Goal: Information Seeking & Learning: Learn about a topic

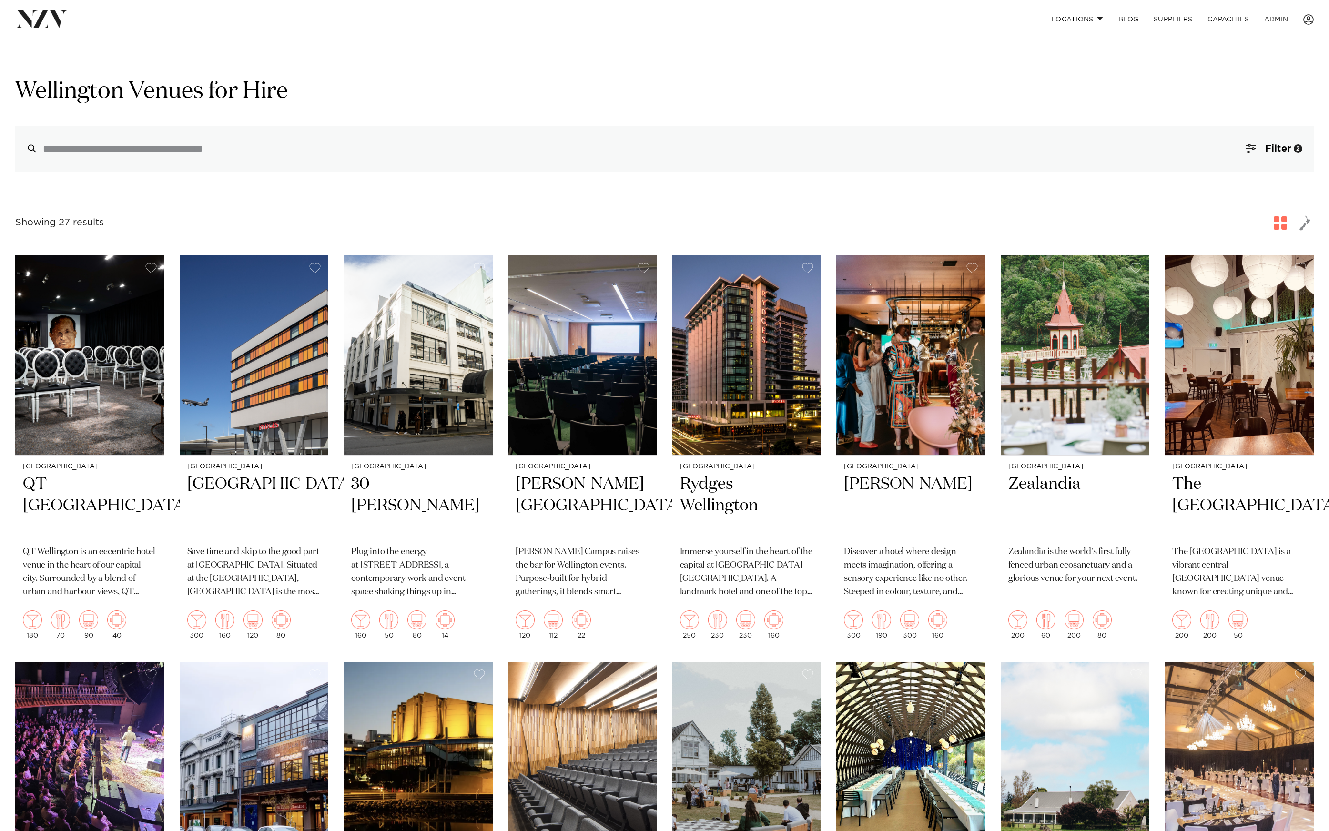
click at [1274, 16] on link "ADMIN" at bounding box center [1276, 19] width 39 height 20
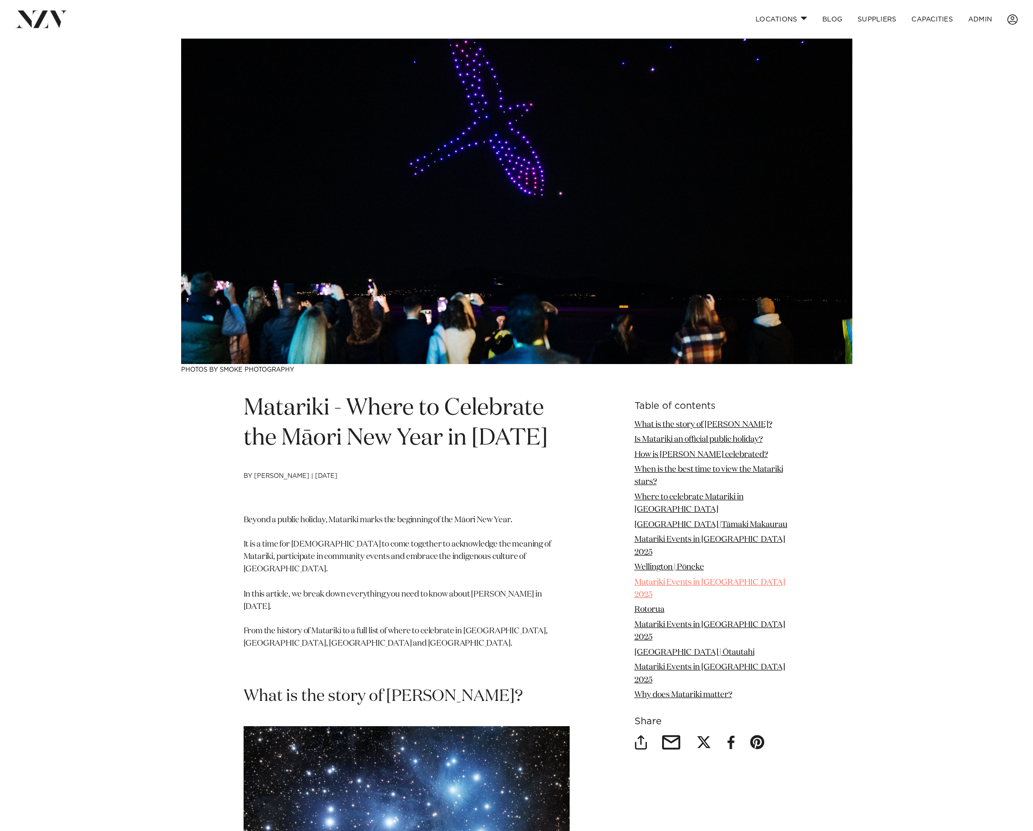
click at [723, 581] on link "Matariki Events in Wellington 2025" at bounding box center [709, 589] width 151 height 20
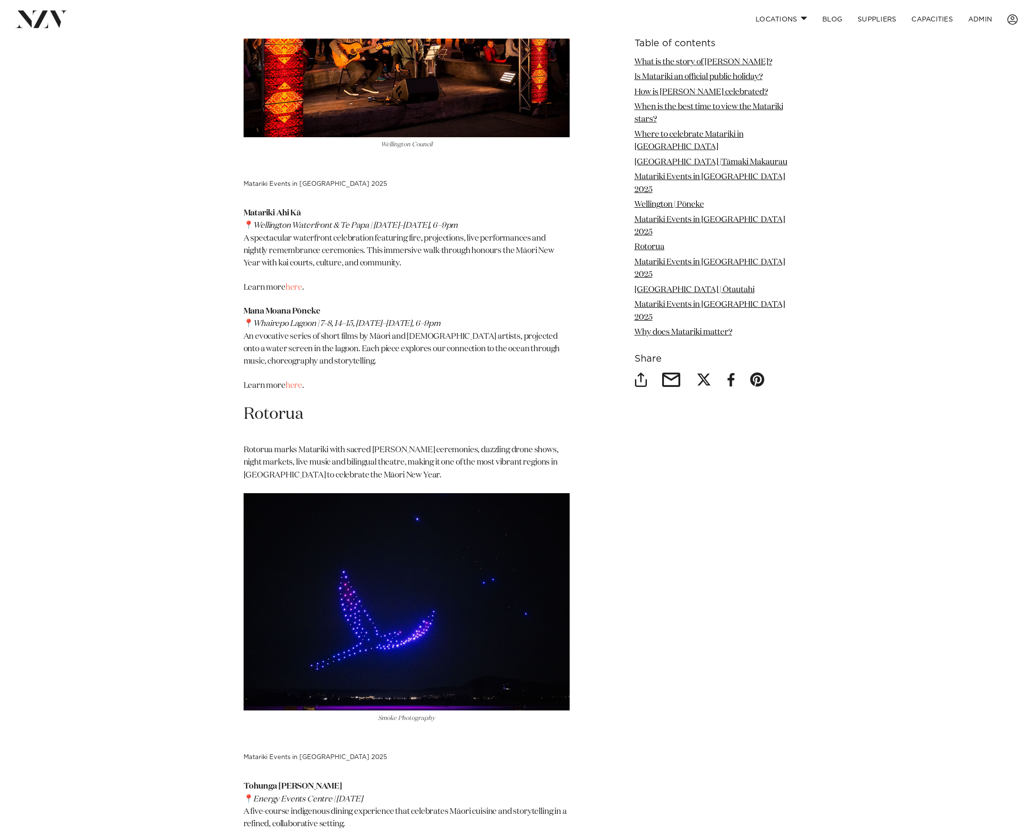
scroll to position [2741, 0]
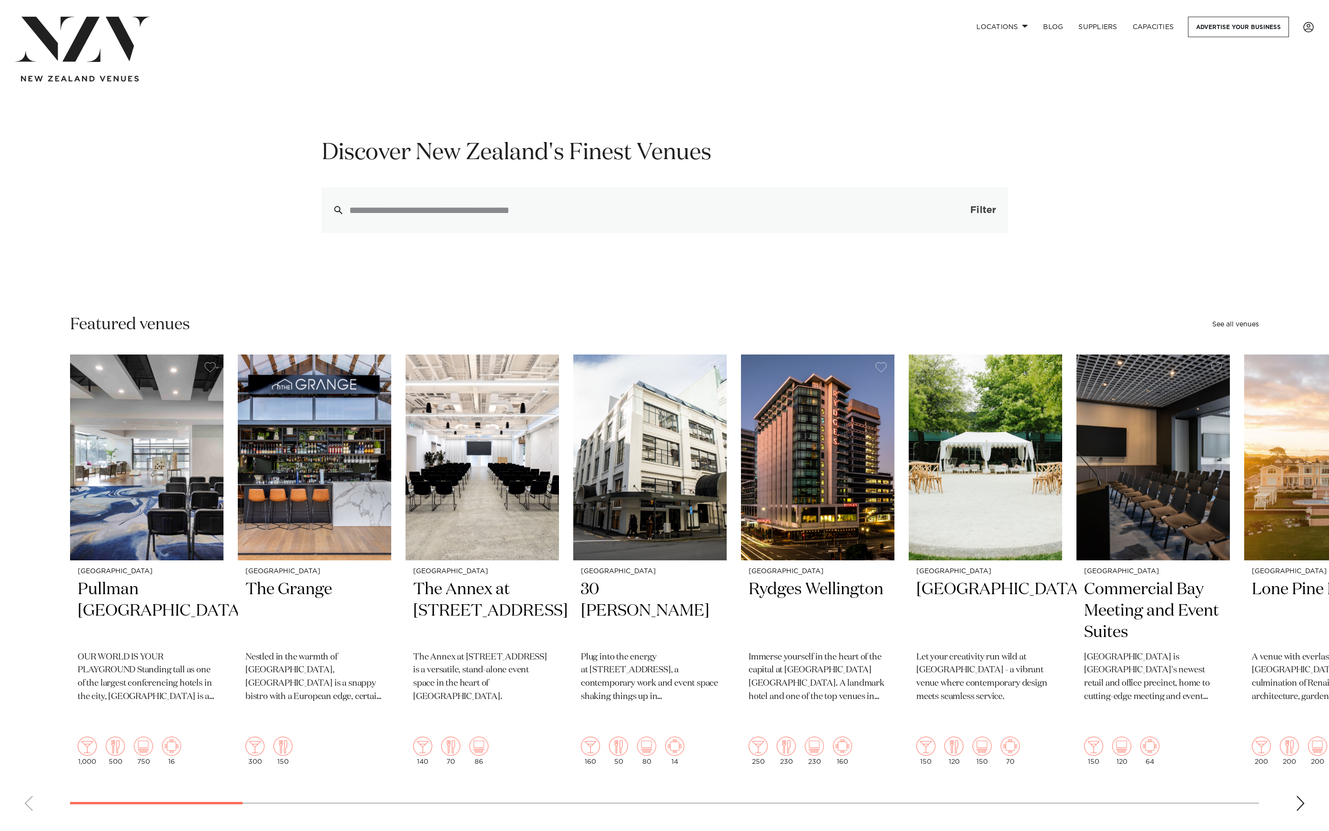
click at [972, 205] on button "Filter 0" at bounding box center [974, 210] width 68 height 46
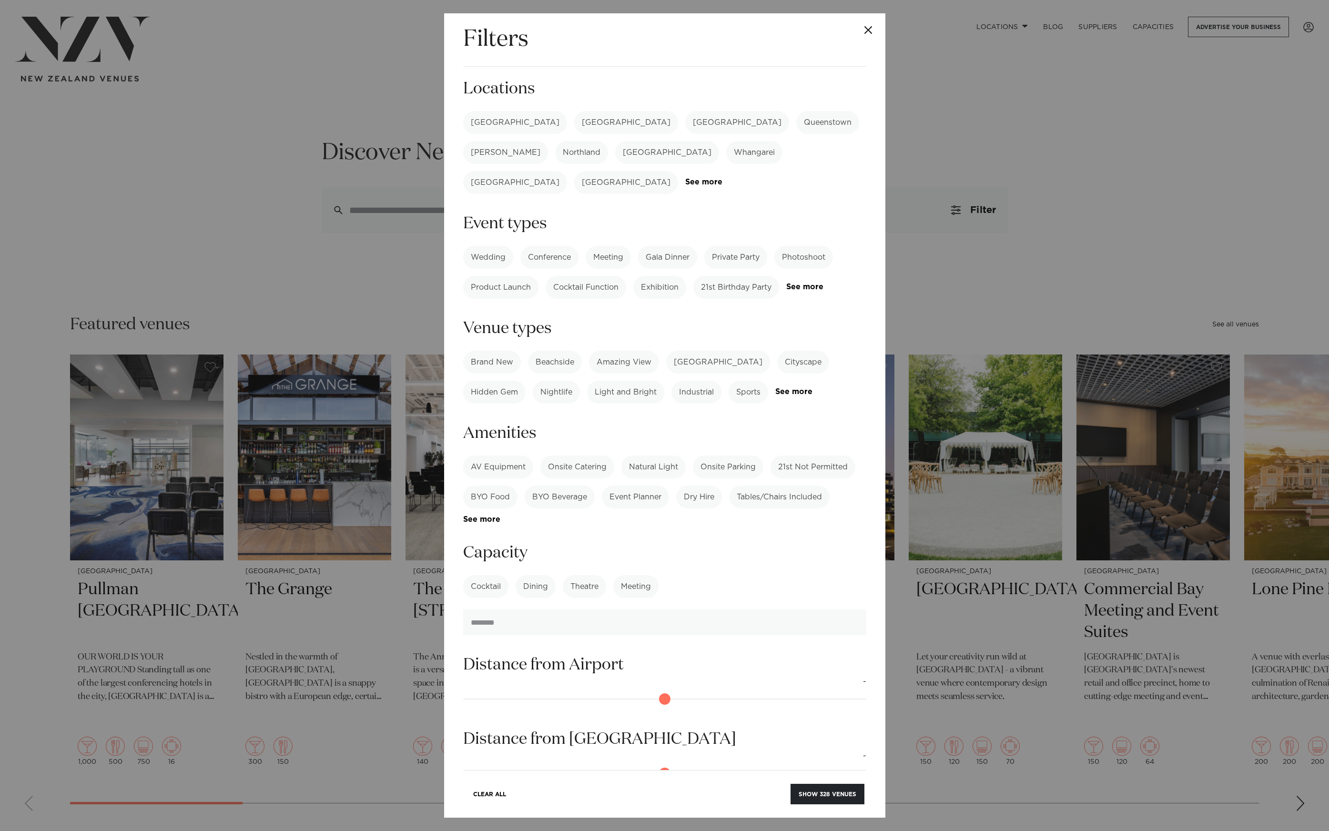
click at [500, 351] on label "Brand New" at bounding box center [492, 362] width 58 height 23
click at [805, 787] on button "Show 38 venues" at bounding box center [829, 794] width 71 height 20
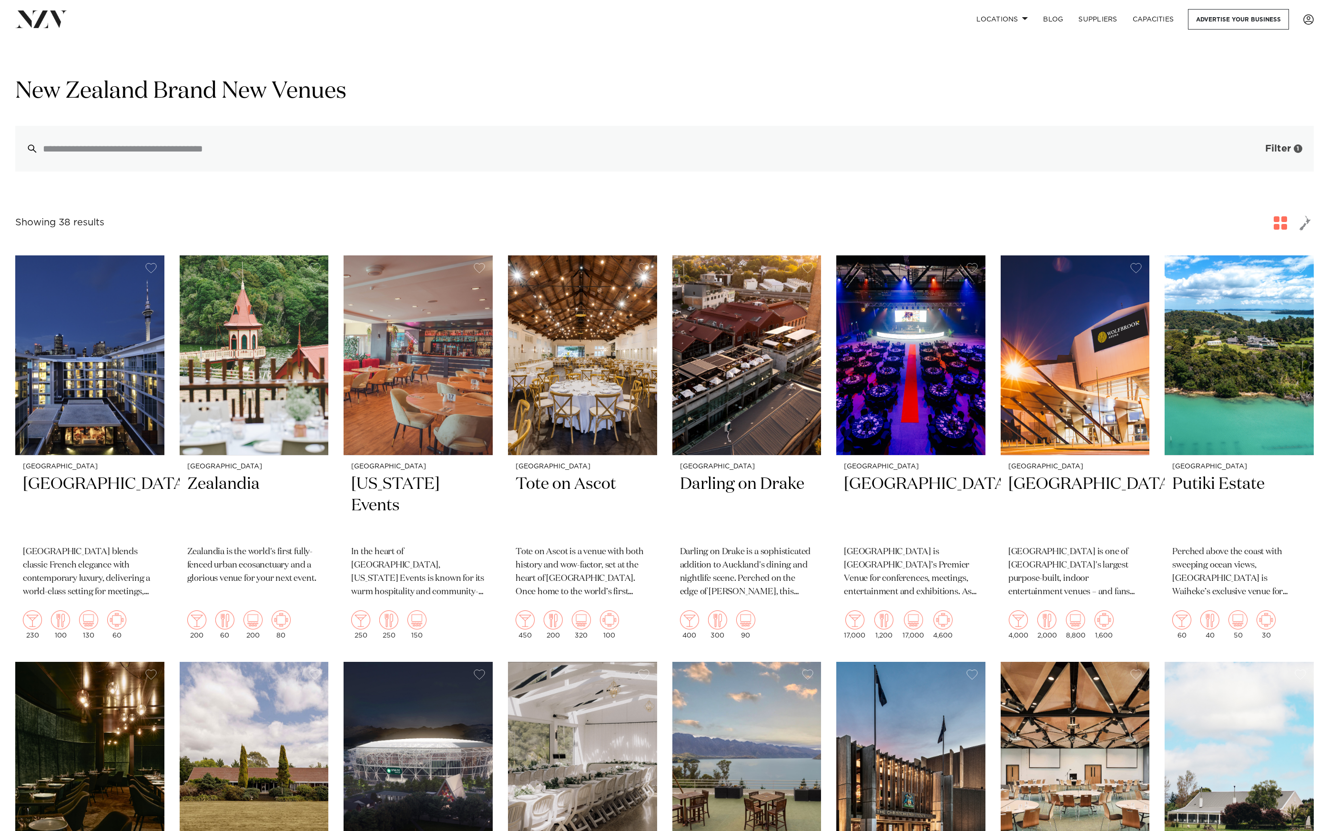
click at [1286, 152] on span "Filter" at bounding box center [1278, 149] width 26 height 10
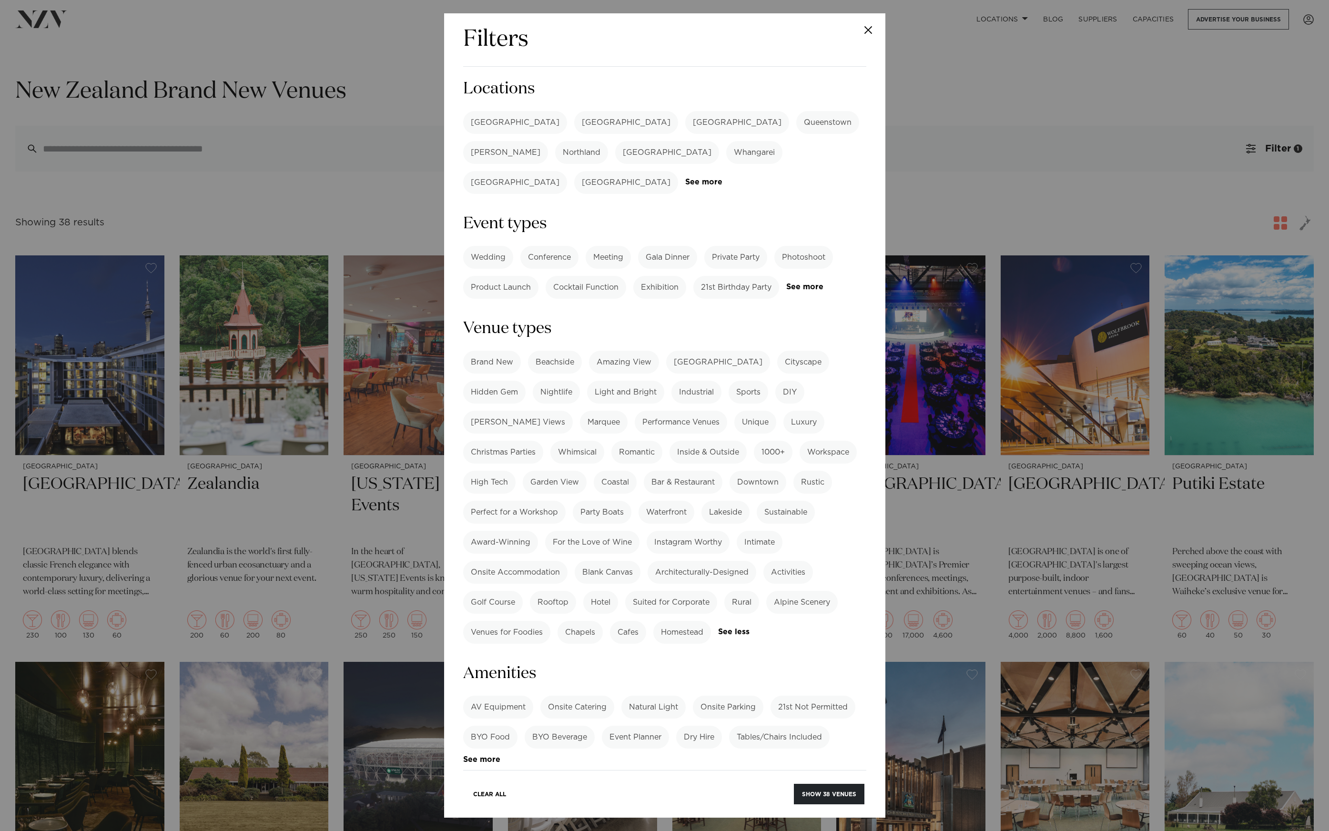
click at [500, 351] on label "Brand New" at bounding box center [492, 362] width 58 height 23
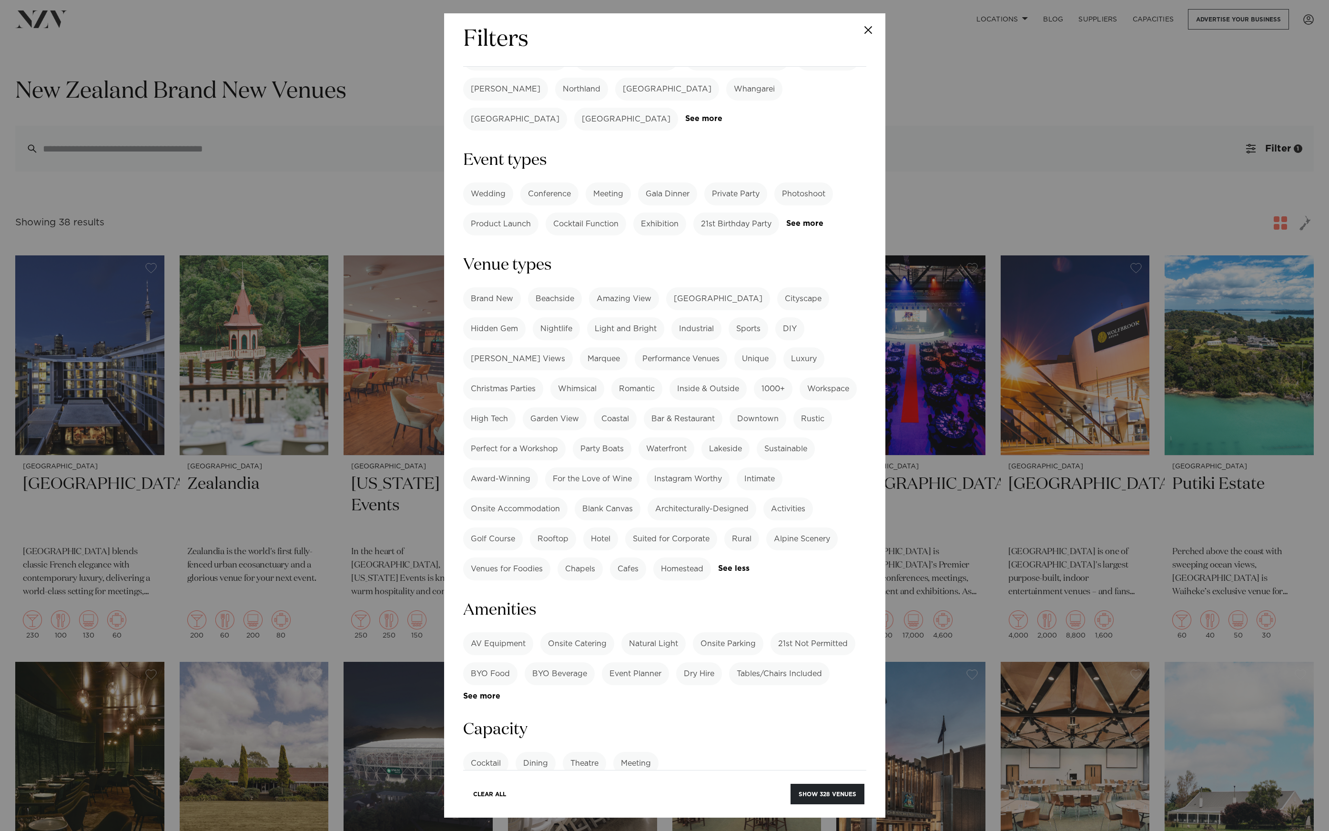
scroll to position [104, 0]
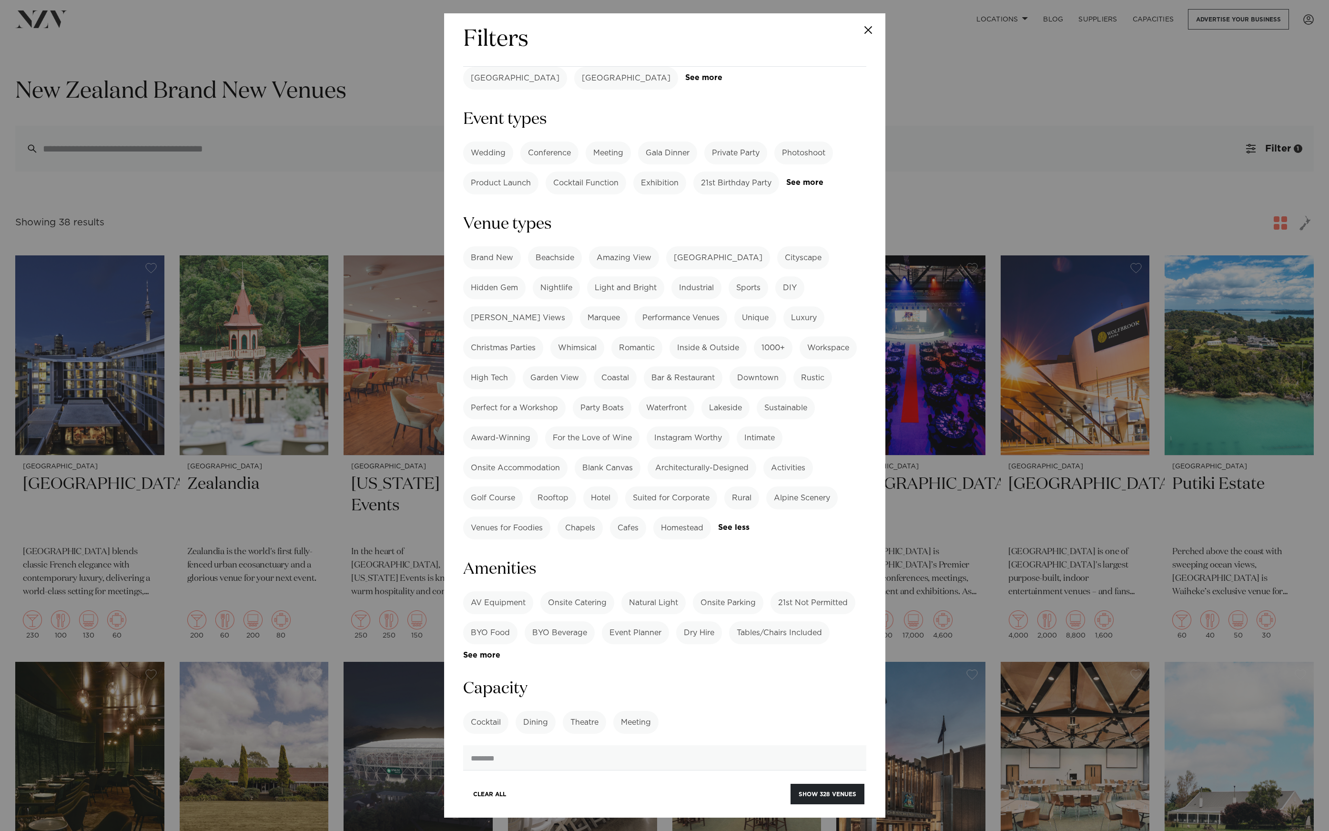
click at [519, 591] on label "AV Equipment" at bounding box center [498, 602] width 70 height 23
click at [811, 788] on button "Show 156 venues" at bounding box center [827, 794] width 73 height 20
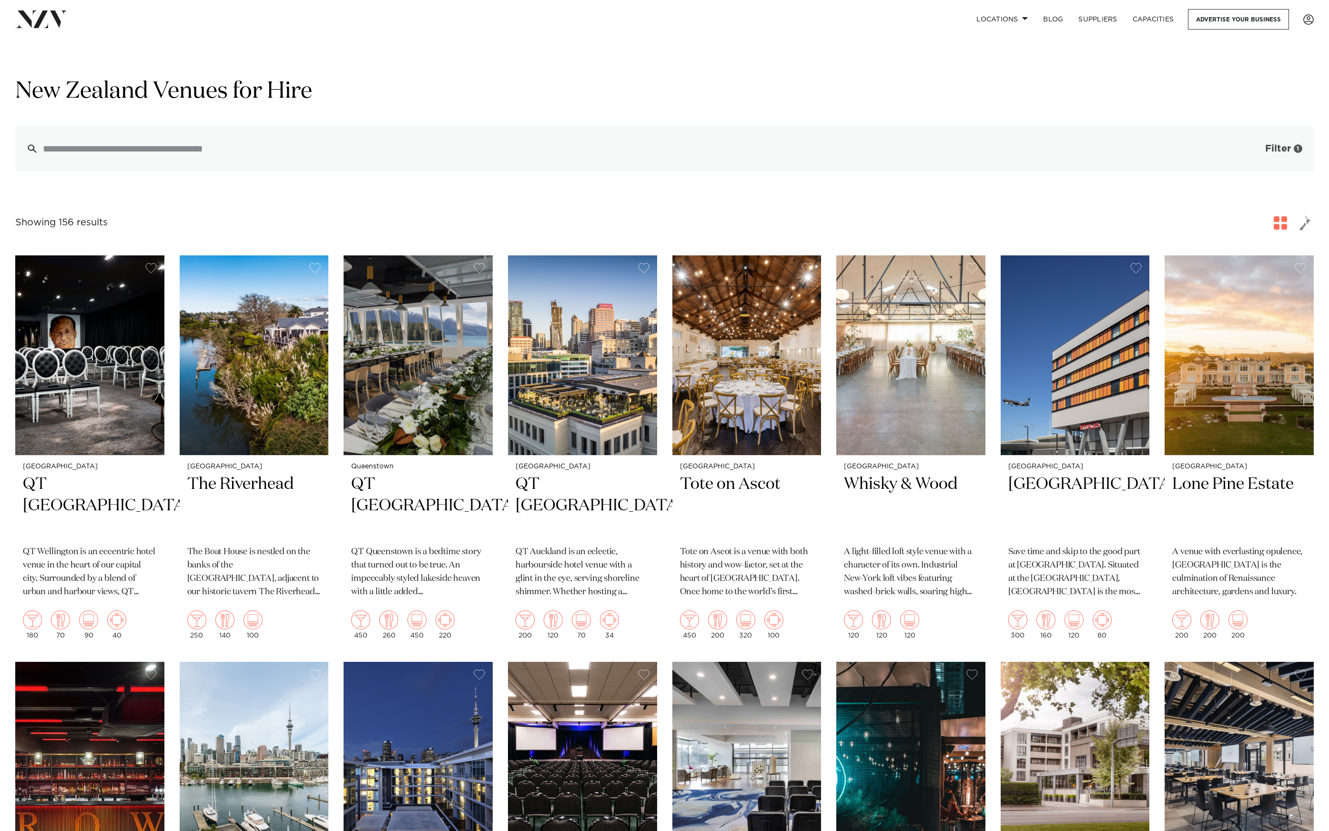
click at [1267, 151] on span "Filter" at bounding box center [1278, 149] width 26 height 10
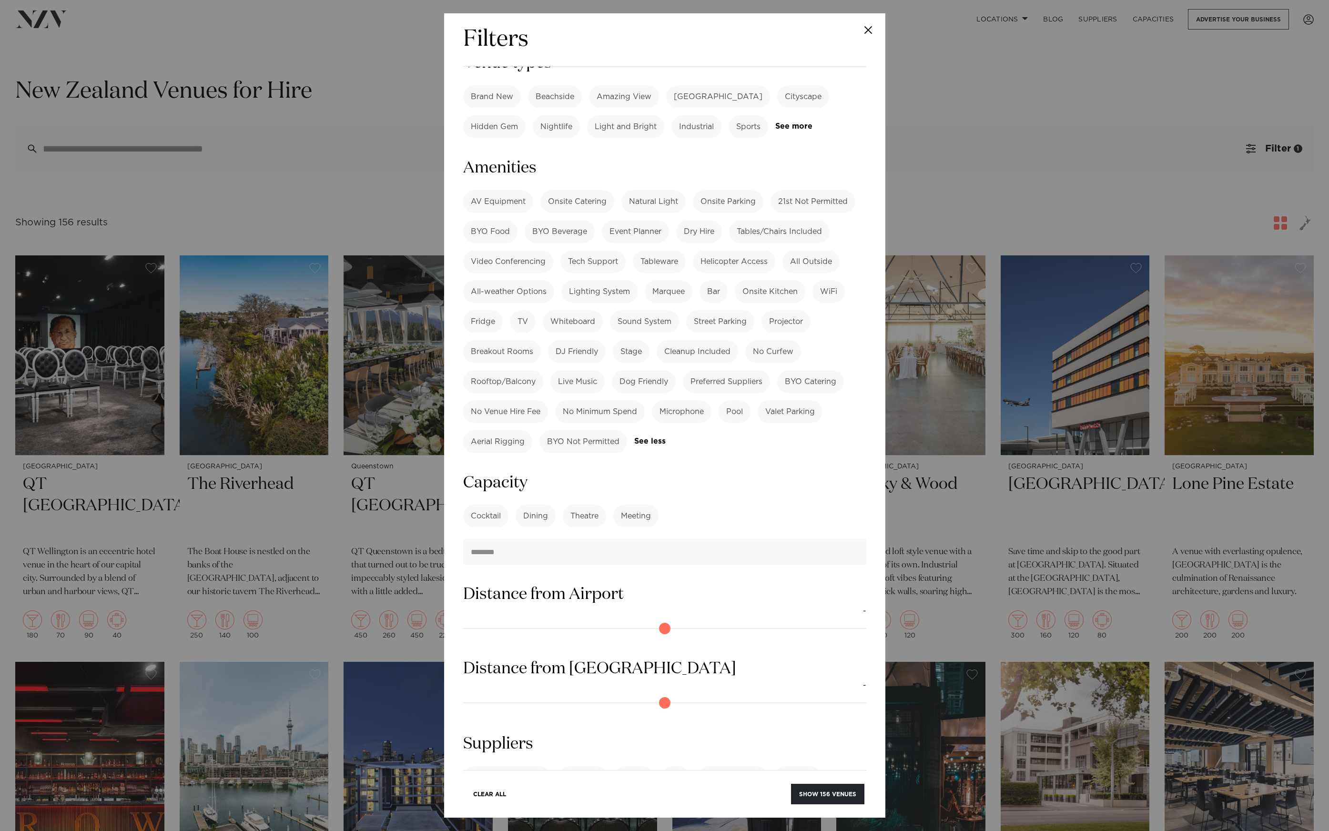
scroll to position [259, 0]
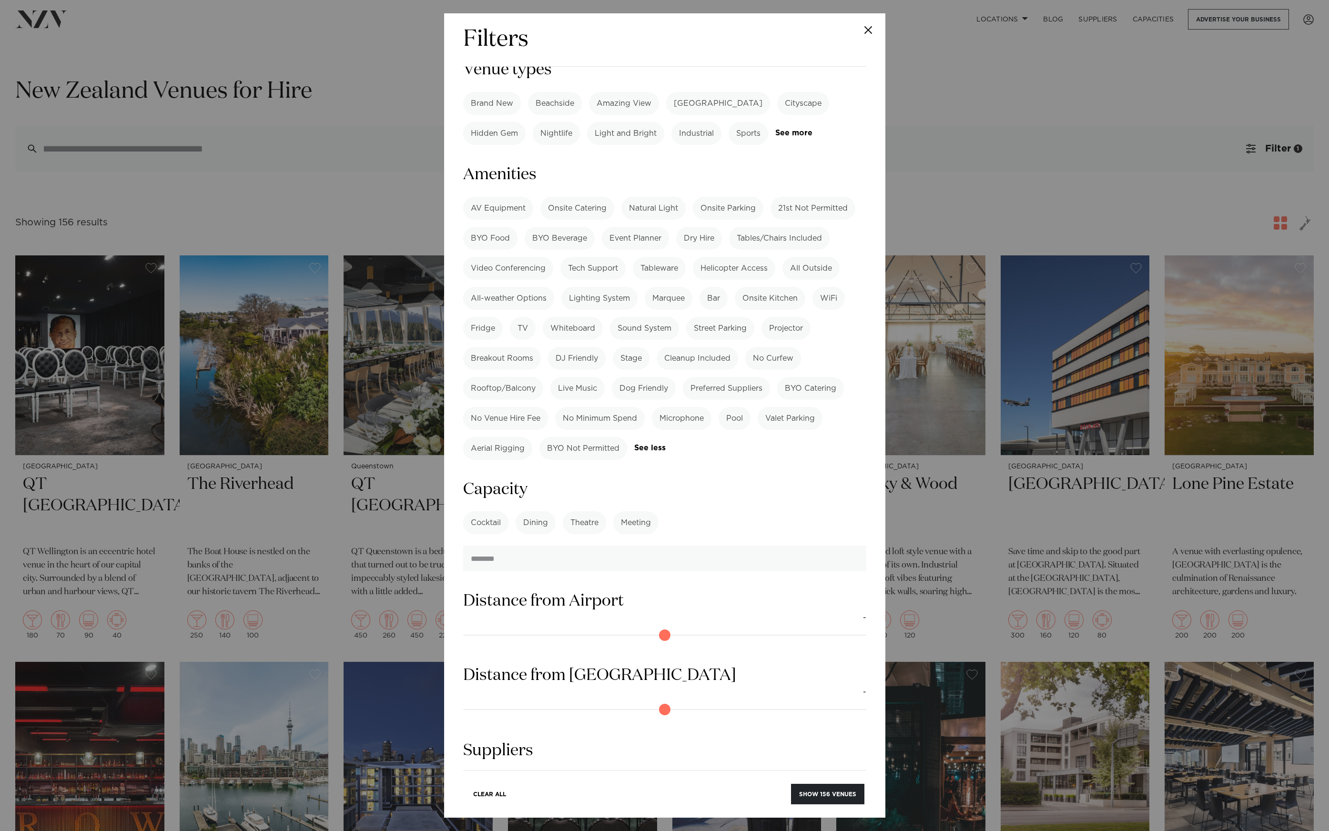
drag, startPoint x: 1229, startPoint y: 48, endPoint x: 1254, endPoint y: 44, distance: 25.5
click at [1229, 48] on div "Filters Search Type Venue Supplier See more Locations [GEOGRAPHIC_DATA] [GEOGRA…" at bounding box center [664, 415] width 1329 height 831
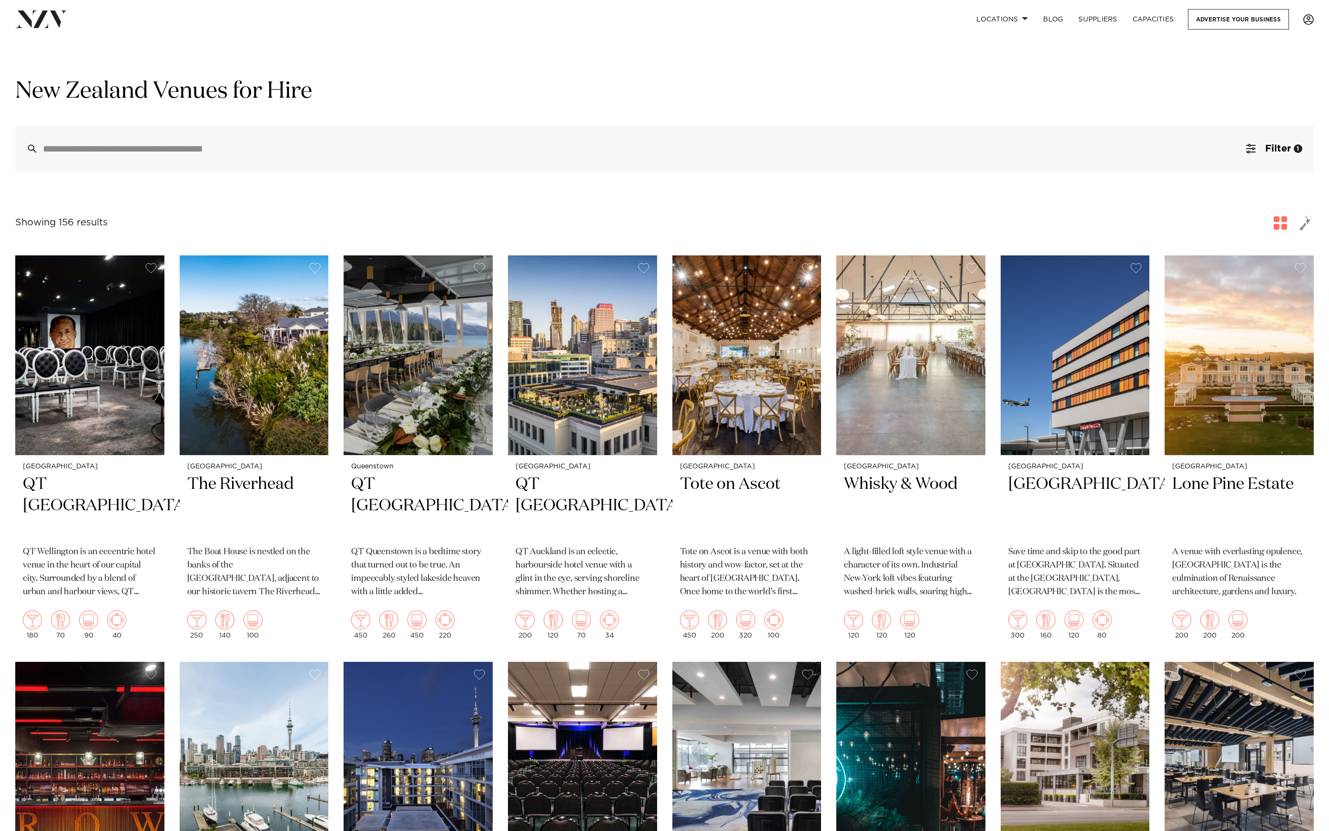
click at [1312, 20] on span at bounding box center [1308, 19] width 10 height 10
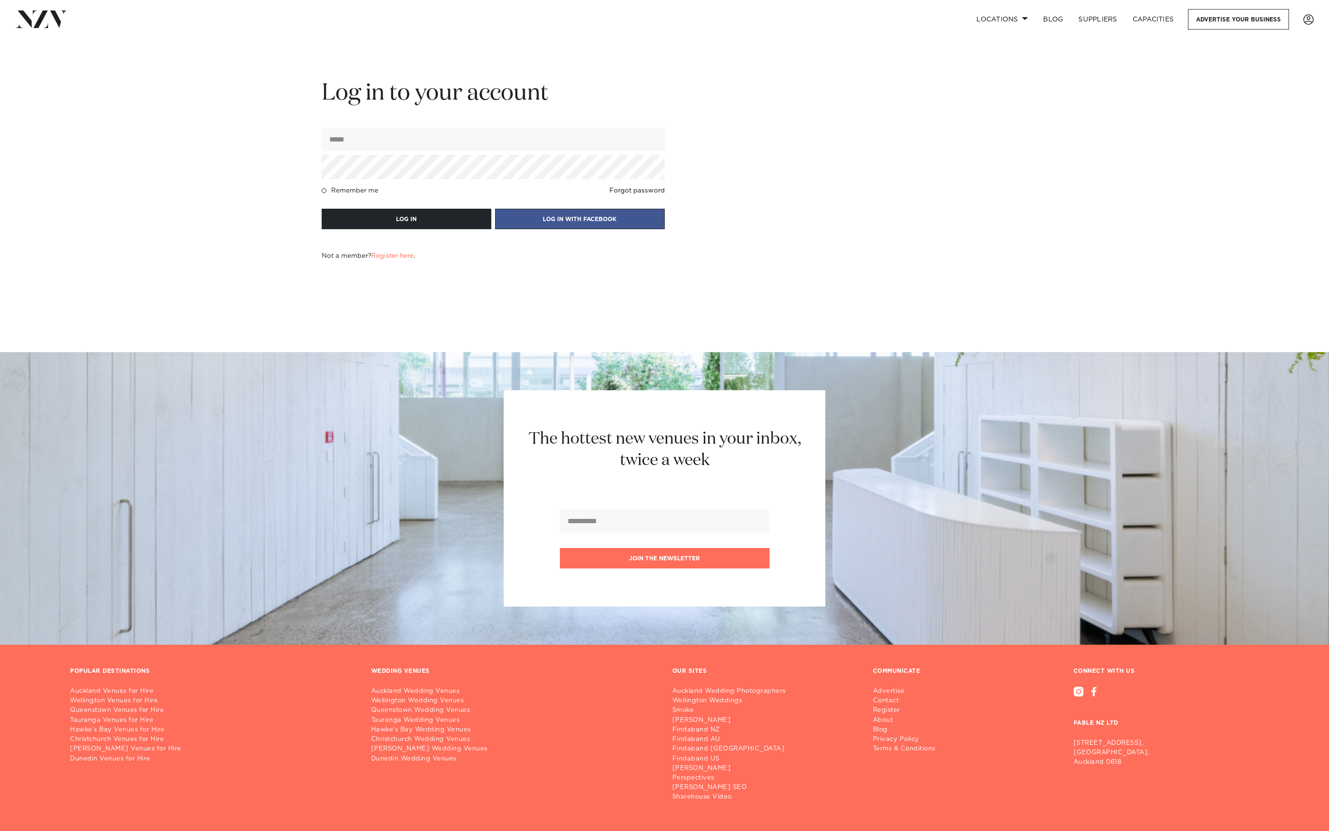
click at [392, 155] on form "Log in to your account Remember me Forgot password LOG IN LOG IN WITH FACEBOOK …" at bounding box center [493, 169] width 343 height 181
click at [393, 146] on input "email" at bounding box center [493, 139] width 343 height 23
type input "**********"
click at [322, 209] on button "LOG IN" at bounding box center [407, 219] width 170 height 20
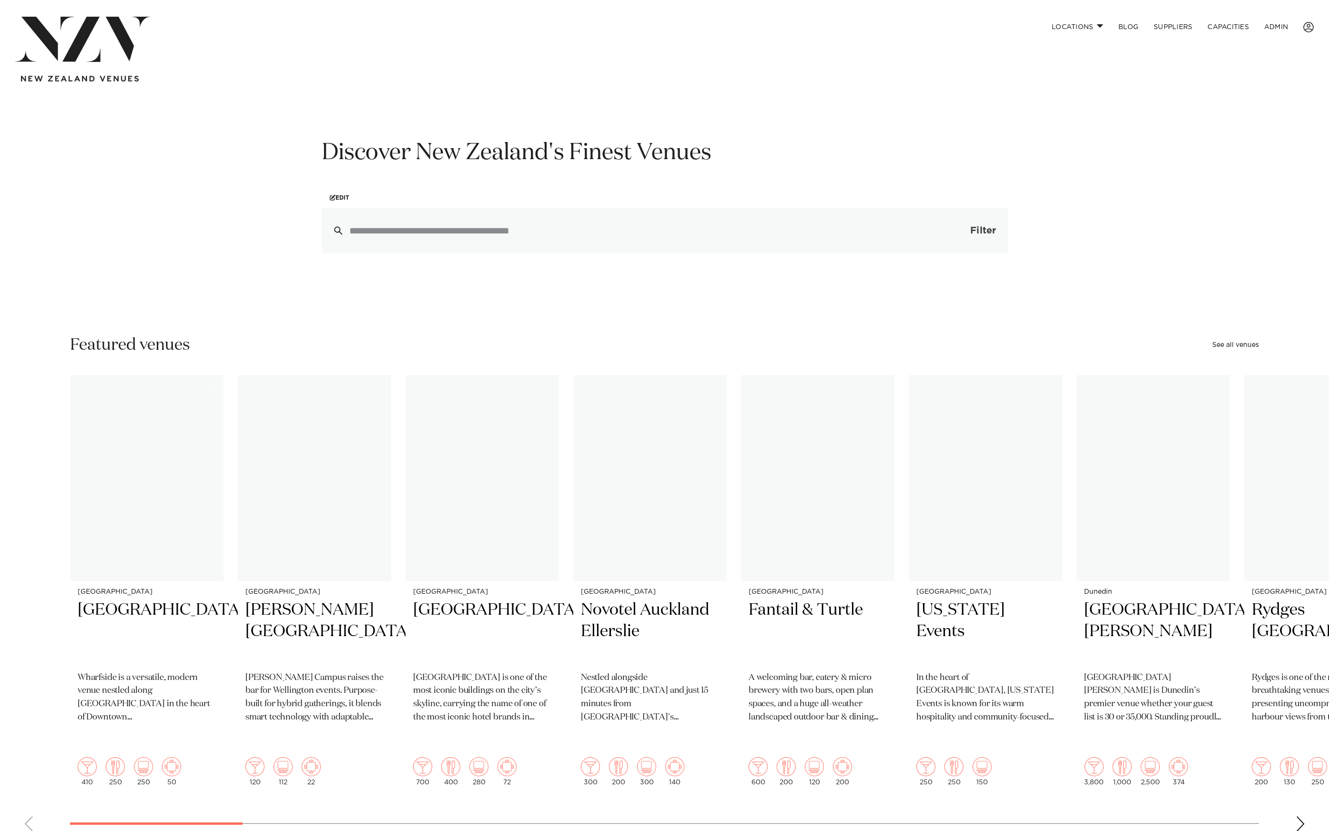
click at [988, 222] on button "Filter 0" at bounding box center [974, 231] width 68 height 46
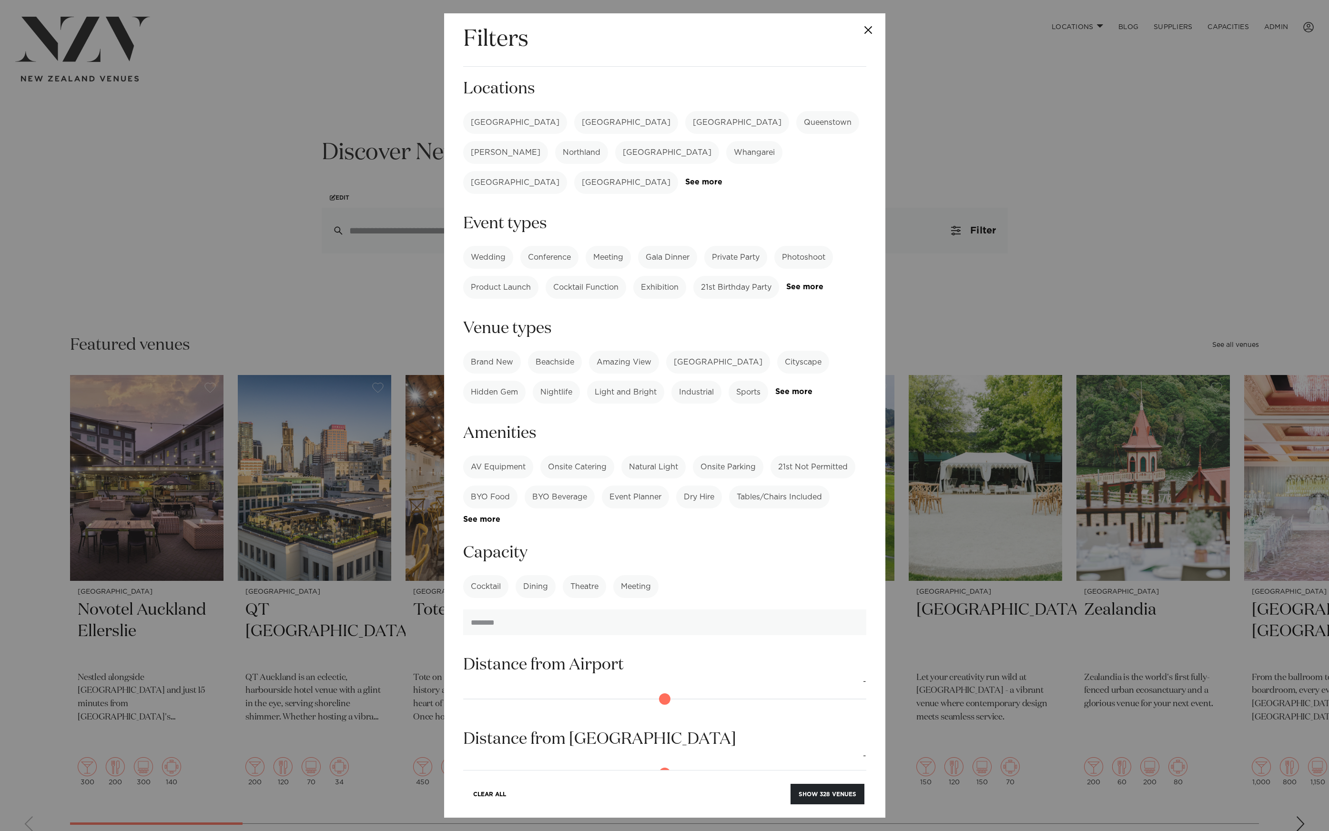
click at [496, 246] on label "Wedding" at bounding box center [488, 257] width 50 height 23
click at [812, 784] on button "Show 254 venues" at bounding box center [827, 794] width 74 height 20
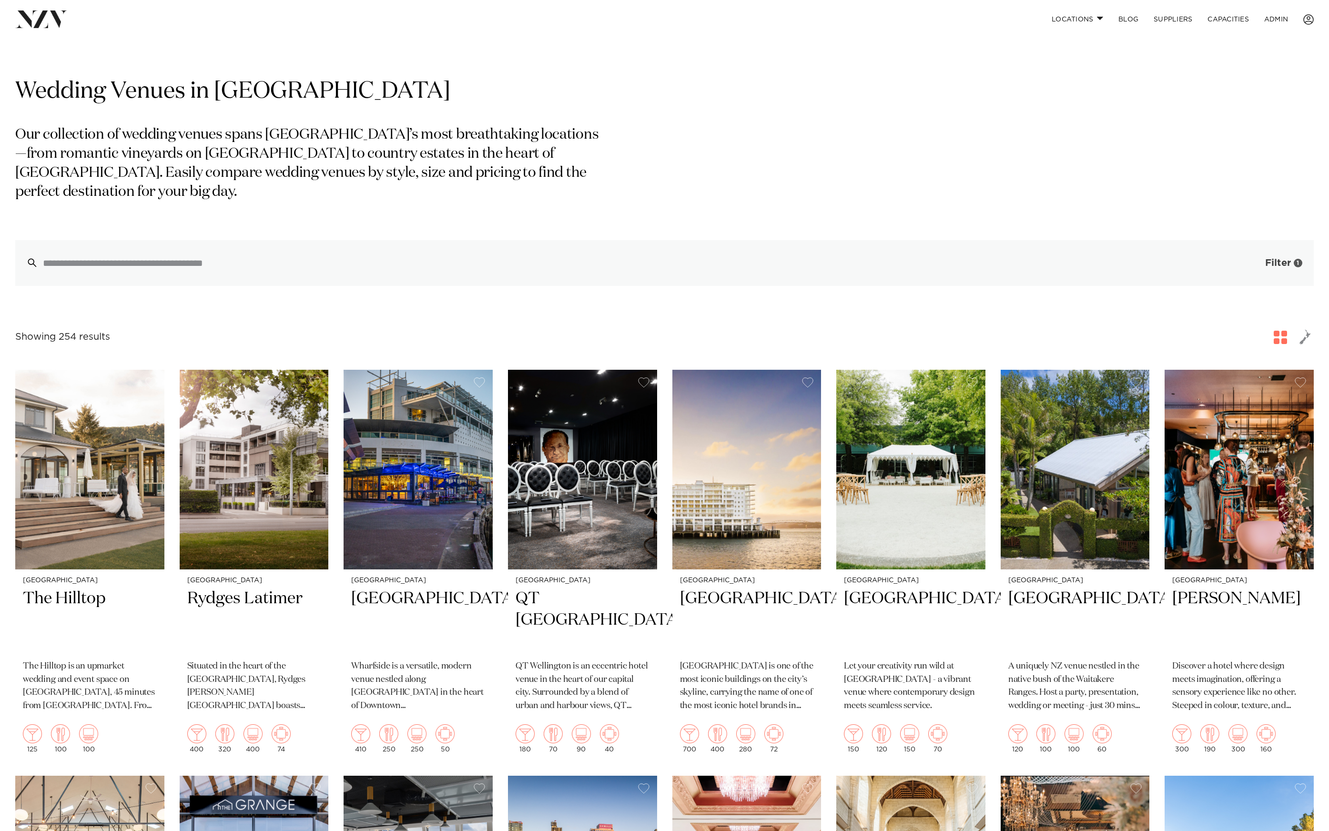
click at [1261, 269] on button "Filter 1" at bounding box center [1274, 263] width 79 height 46
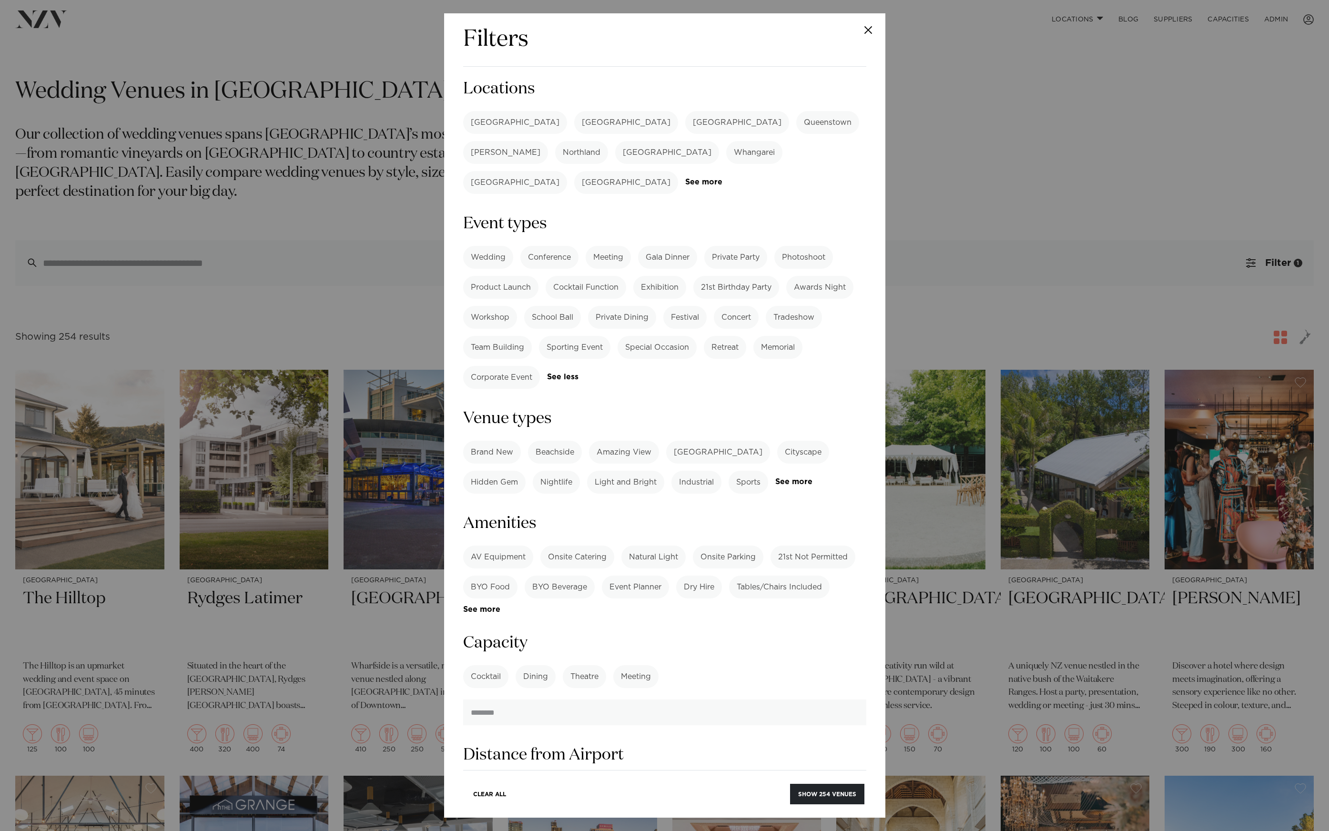
click at [493, 246] on label "Wedding" at bounding box center [488, 257] width 50 height 23
click at [549, 246] on label "Conference" at bounding box center [549, 257] width 58 height 23
click at [550, 246] on label "Conference" at bounding box center [549, 257] width 58 height 23
click at [504, 123] on label "[GEOGRAPHIC_DATA]" at bounding box center [515, 122] width 104 height 23
click at [488, 246] on label "Wedding" at bounding box center [488, 257] width 50 height 23
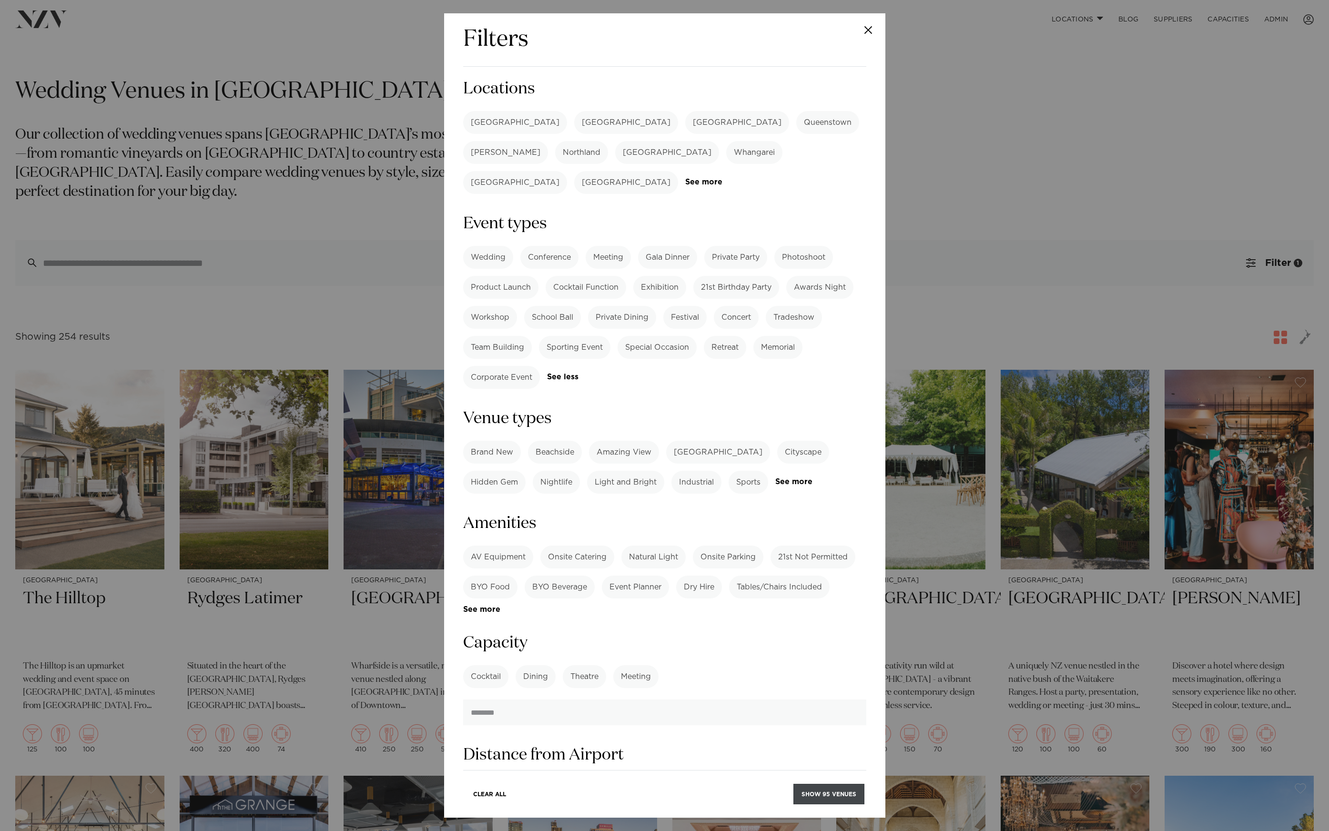
click at [820, 797] on button "Show 95 venues" at bounding box center [829, 794] width 71 height 20
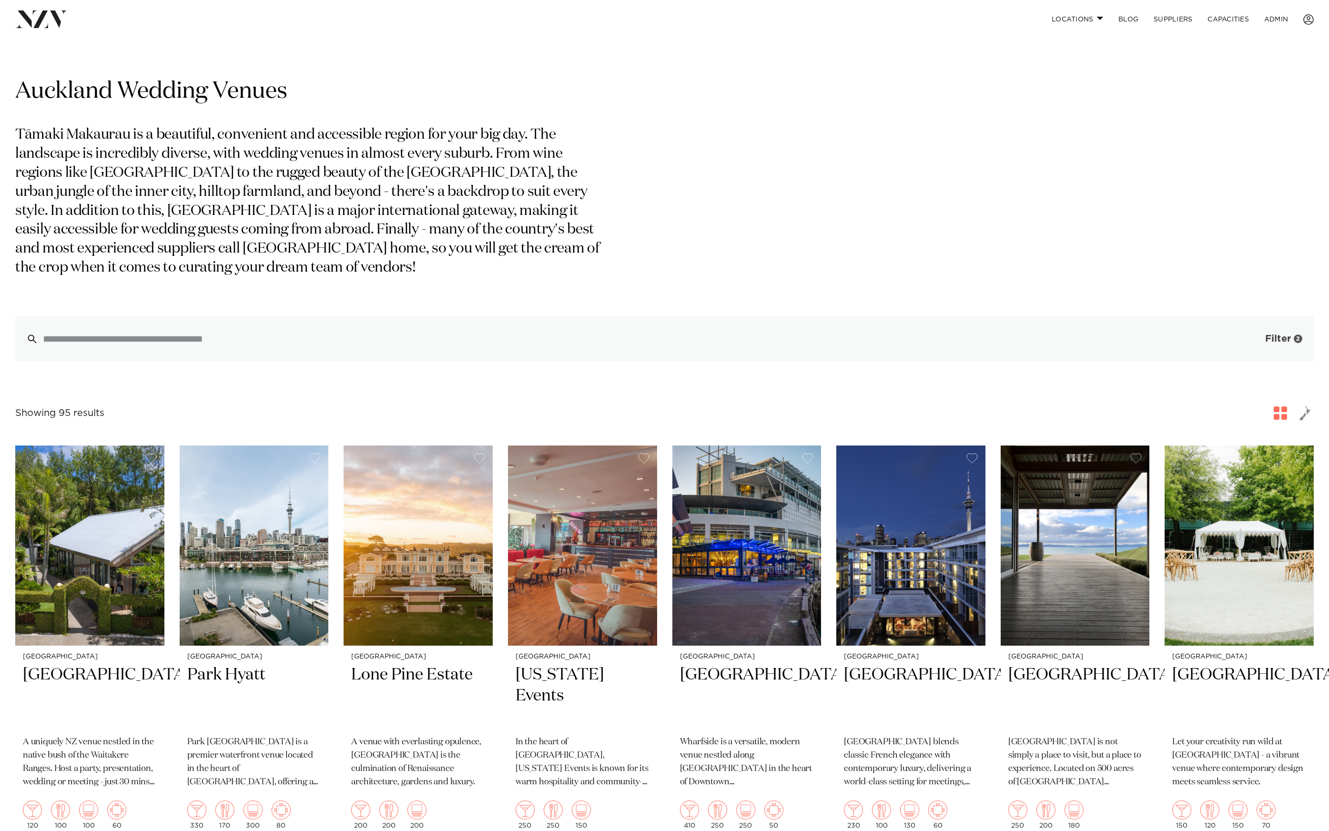
click at [1277, 333] on button "Filter 2" at bounding box center [1274, 339] width 79 height 46
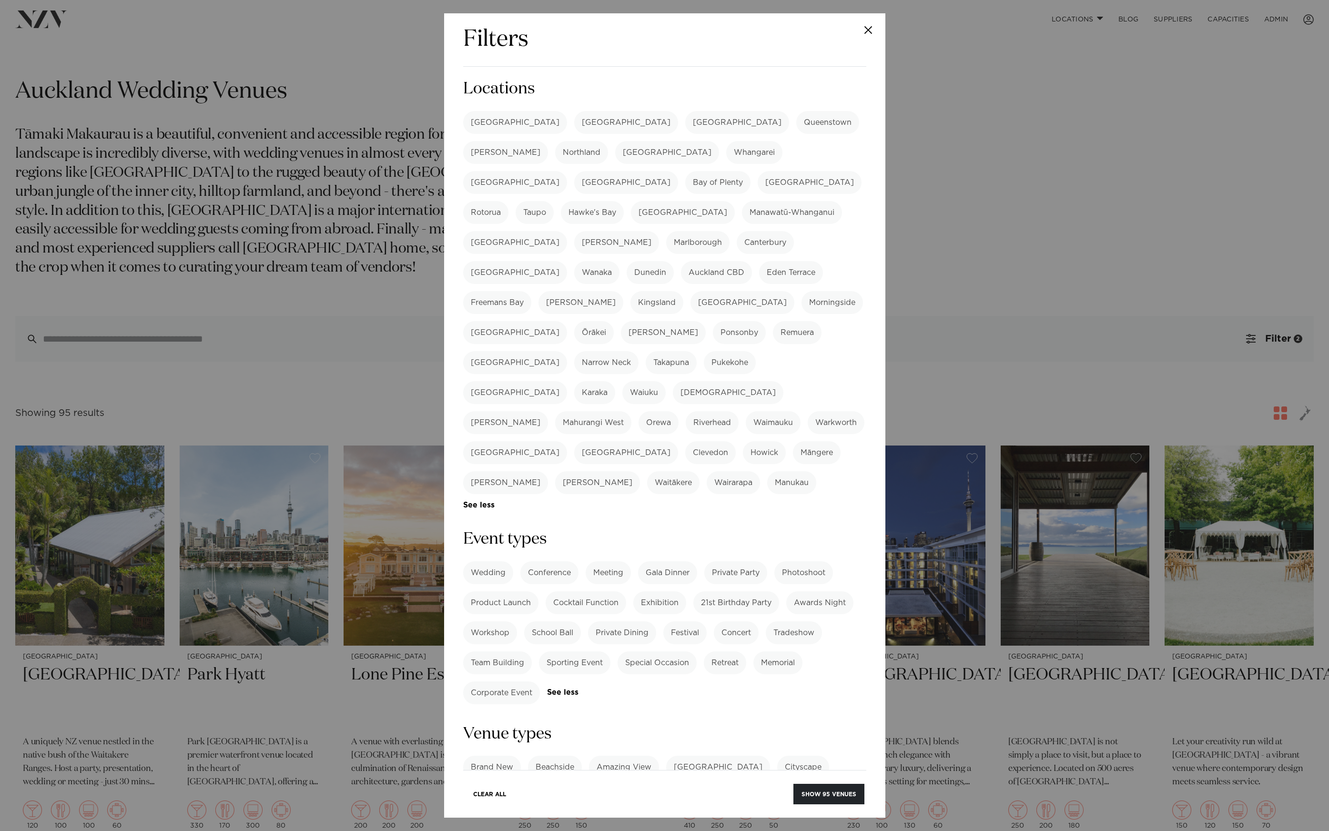
drag, startPoint x: 501, startPoint y: 123, endPoint x: 522, endPoint y: 123, distance: 21.0
click at [501, 123] on label "[GEOGRAPHIC_DATA]" at bounding box center [515, 122] width 104 height 23
click at [574, 123] on label "[GEOGRAPHIC_DATA]" at bounding box center [626, 122] width 104 height 23
click at [857, 796] on button "Show 25 venues" at bounding box center [829, 794] width 71 height 20
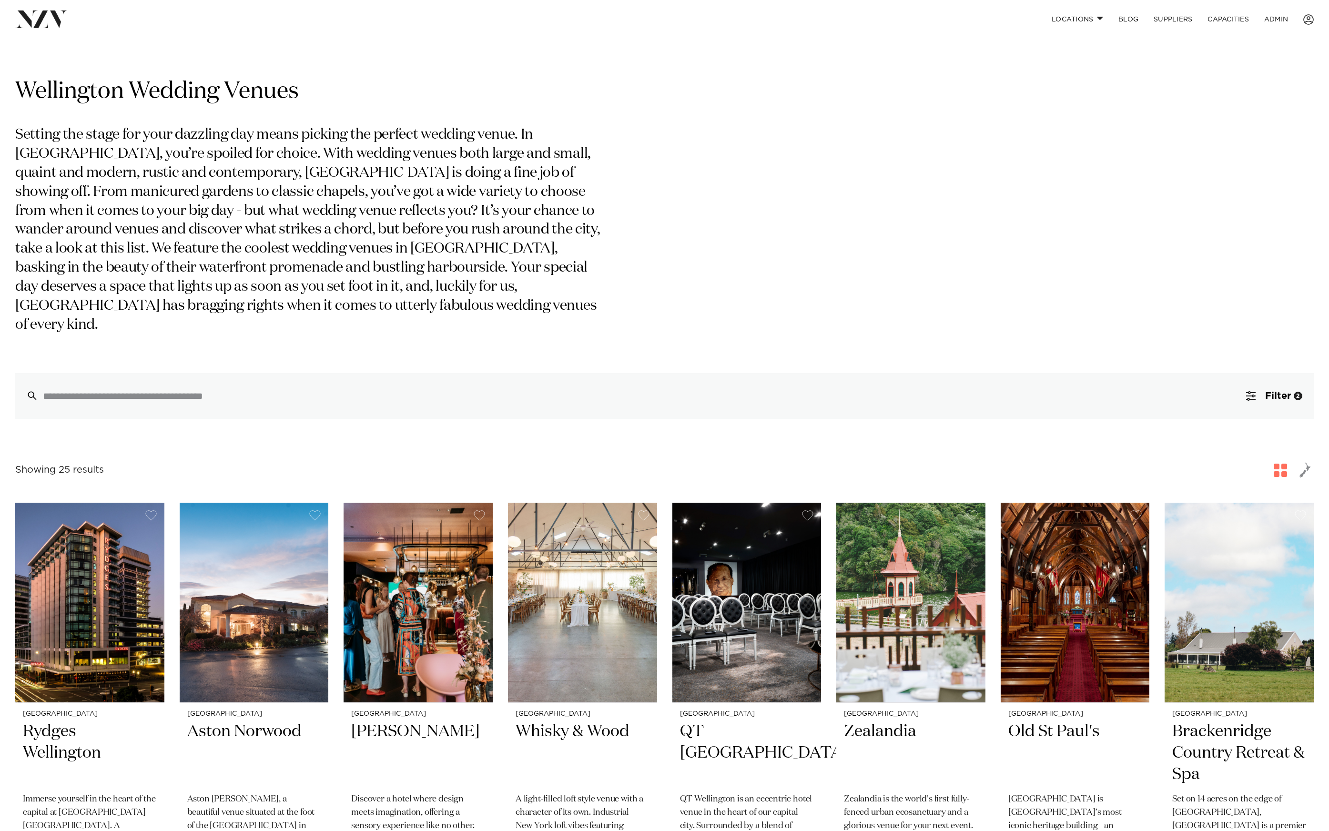
scroll to position [6, 0]
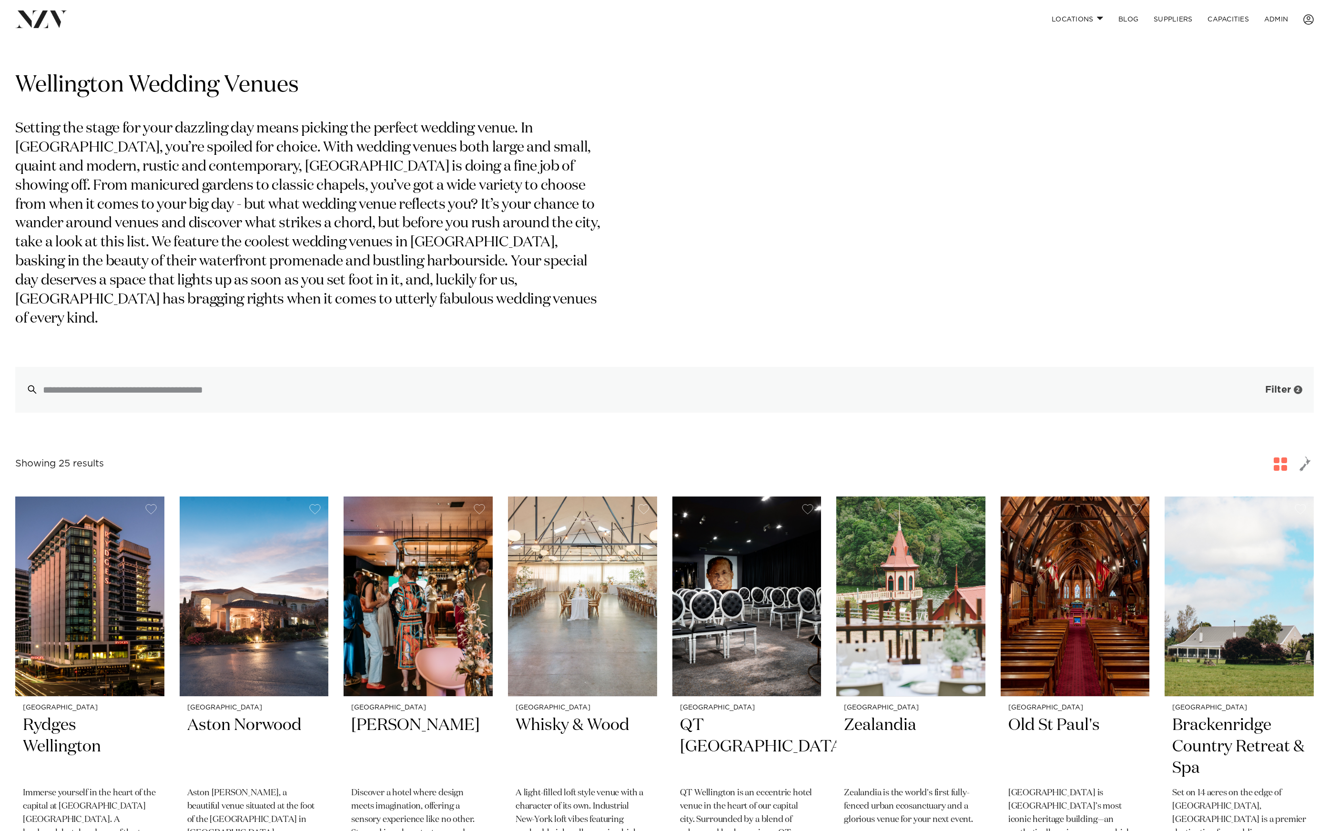
click at [1260, 369] on button "Filter 2" at bounding box center [1274, 390] width 79 height 46
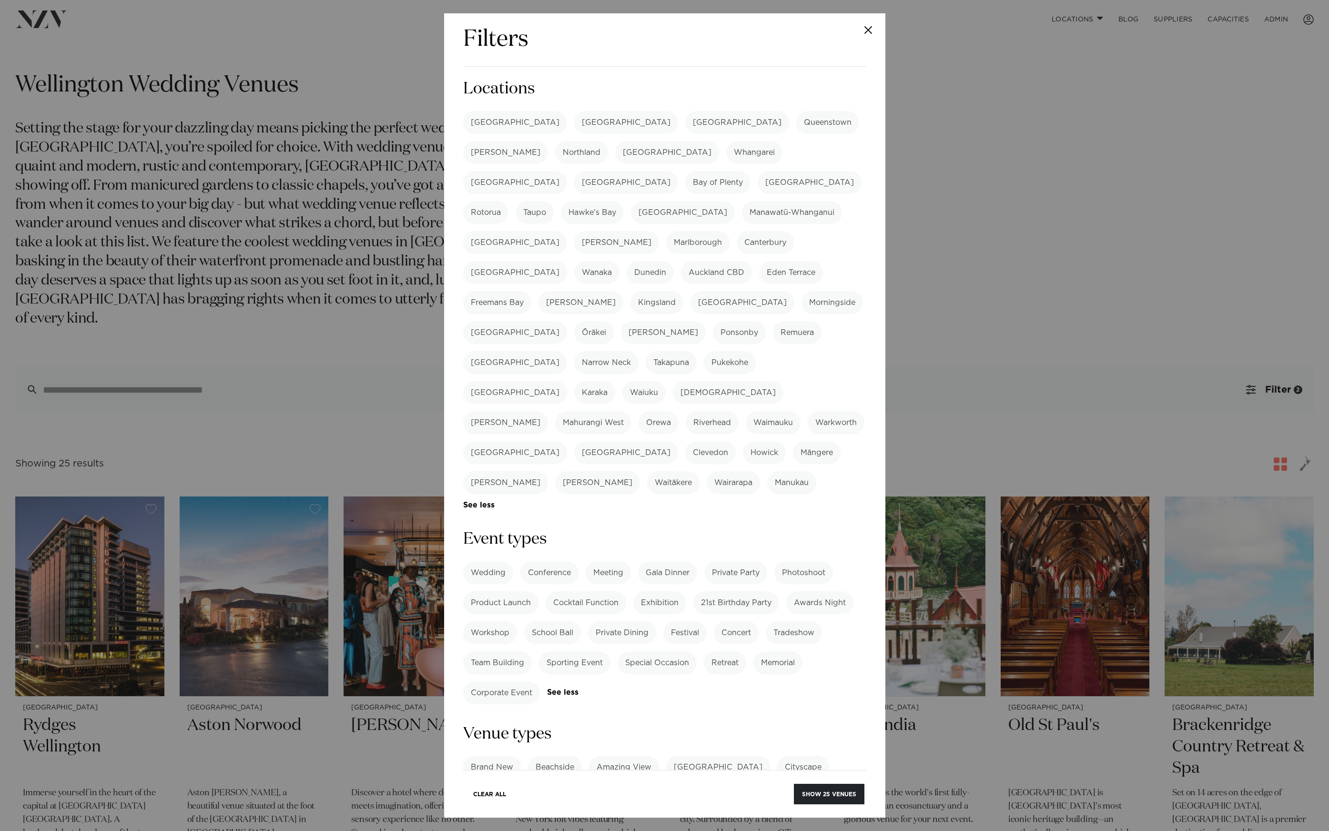
click at [489, 561] on label "Wedding" at bounding box center [488, 572] width 50 height 23
click at [592, 591] on label "Cocktail Function" at bounding box center [586, 602] width 81 height 23
click at [848, 798] on button "Show 37 venues" at bounding box center [829, 794] width 70 height 20
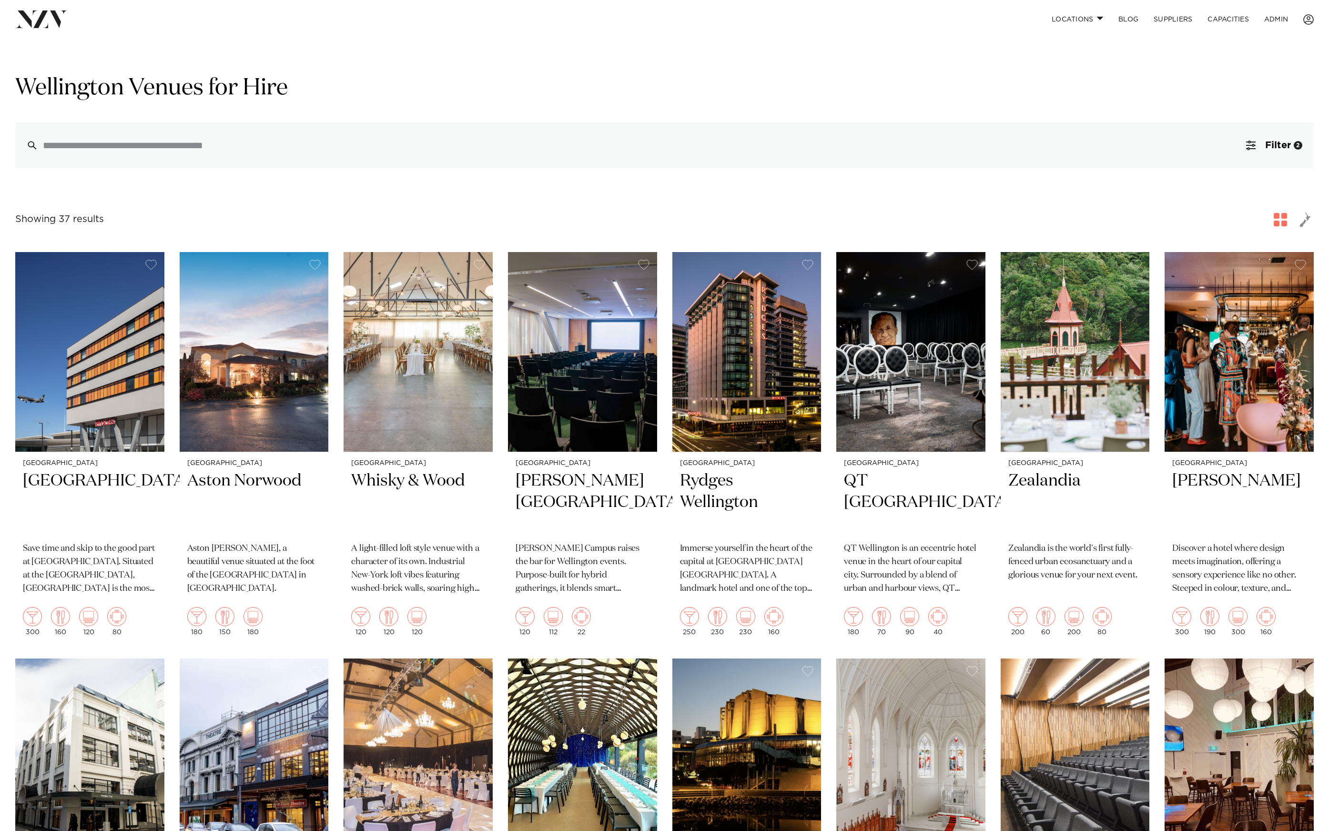
scroll to position [3, 0]
click at [1240, 144] on button "Filter 2" at bounding box center [1274, 146] width 79 height 46
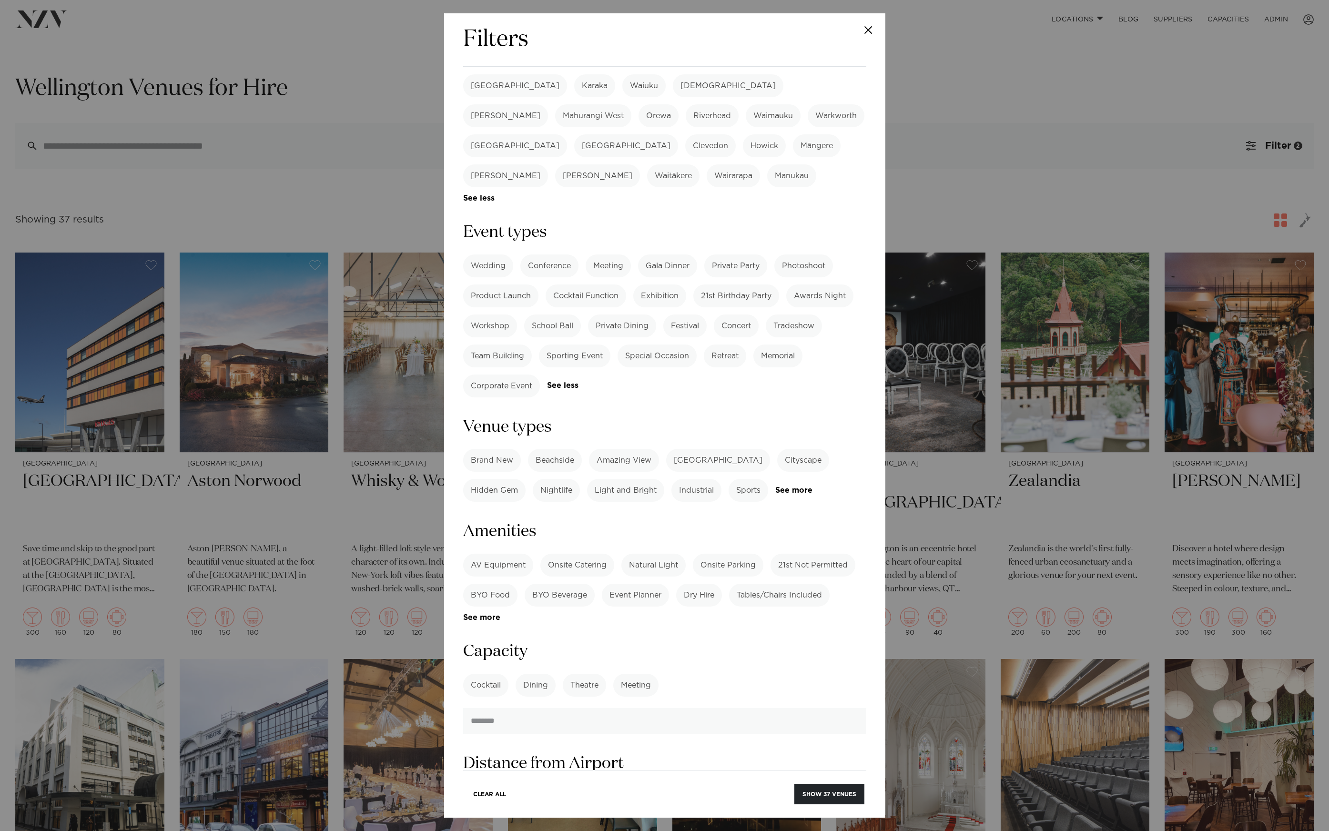
scroll to position [282, 0]
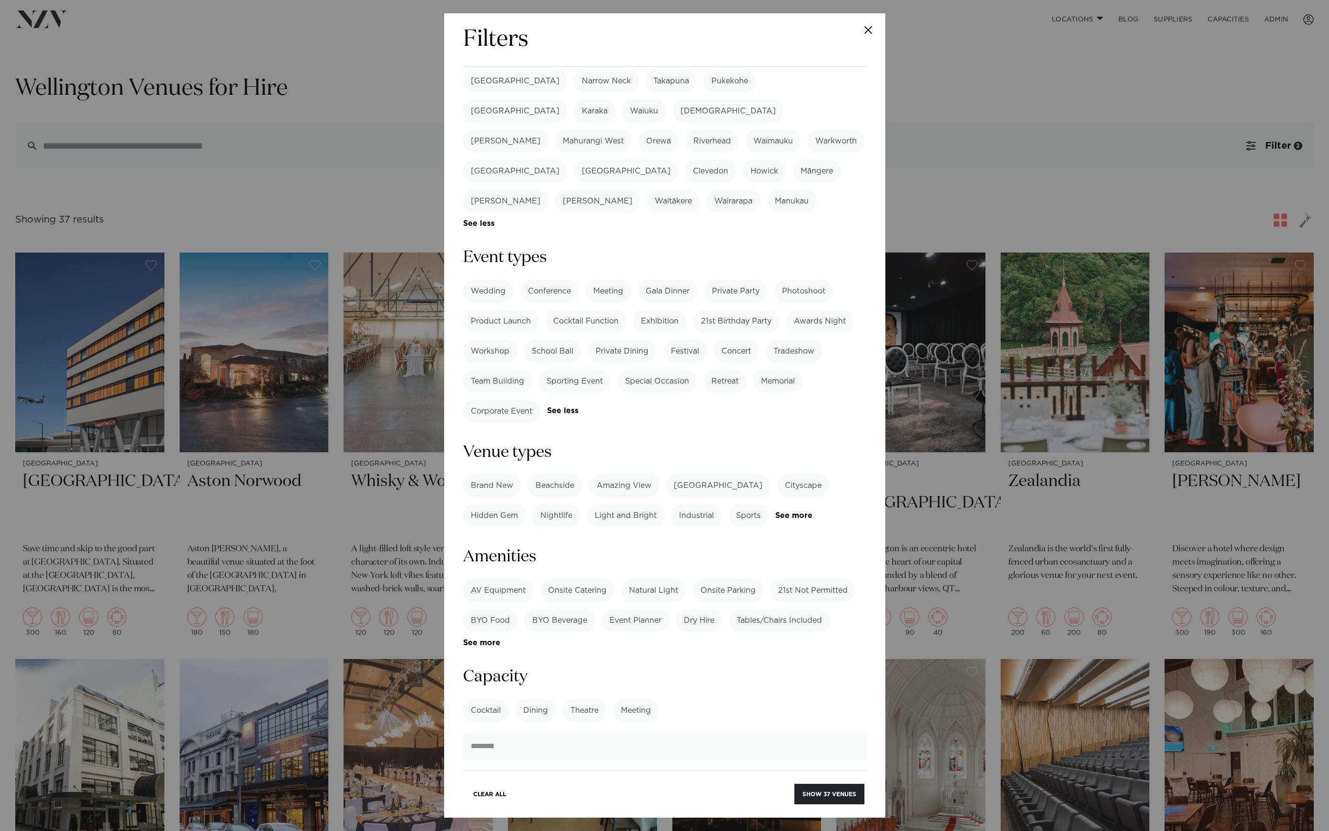
click at [471, 579] on div "AV Equipment Onsite Catering Natural Light Onsite Parking 21st Not Permitted BY…" at bounding box center [664, 613] width 403 height 68
click at [474, 565] on form "Search Type Venue Supplier See more Locations Auckland Wellington Christchurch …" at bounding box center [664, 412] width 403 height 1232
click at [477, 557] on form "Search Type Venue Supplier See more Locations Auckland Wellington Christchurch …" at bounding box center [664, 412] width 403 height 1232
click at [480, 639] on link "See more" at bounding box center [500, 643] width 74 height 8
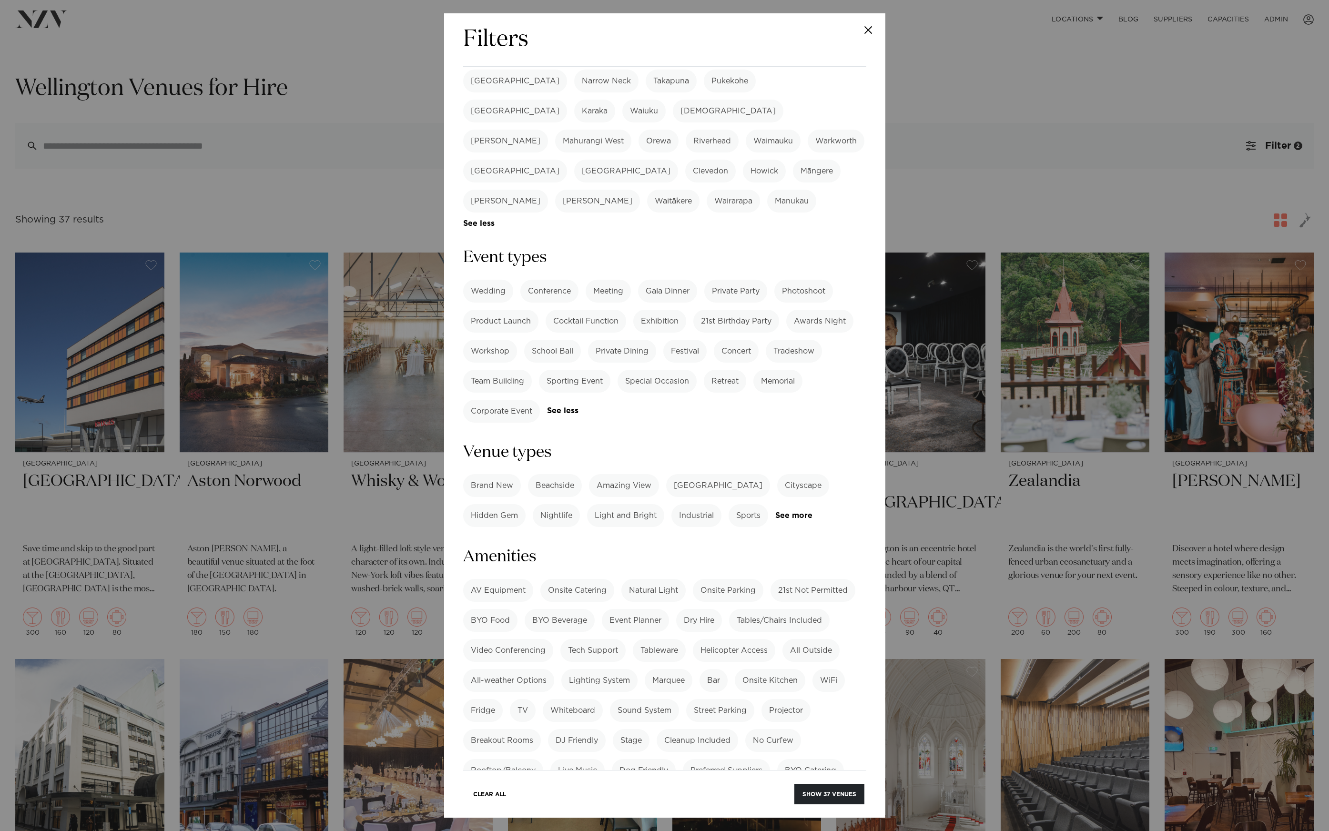
click at [660, 827] on link "See more" at bounding box center [668, 831] width 69 height 8
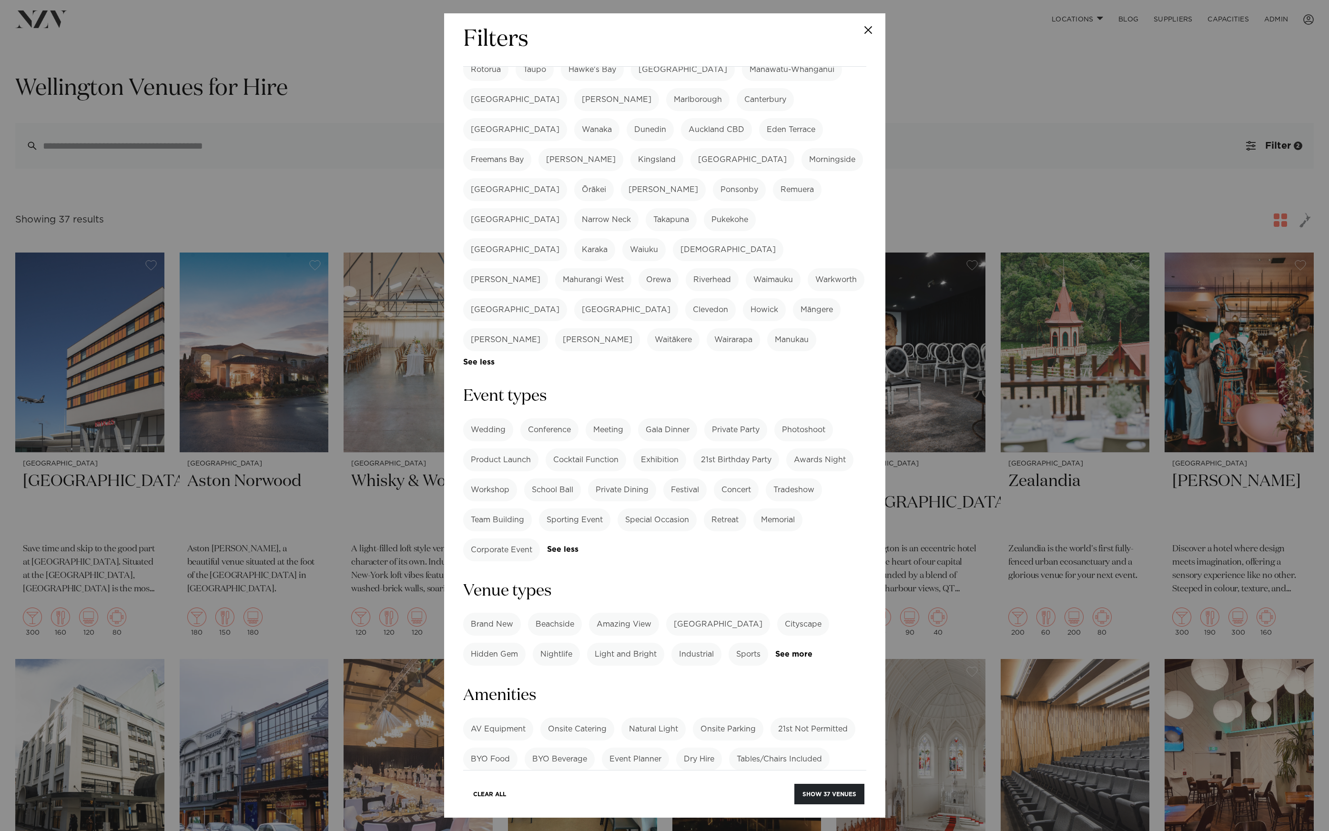
scroll to position [0, 0]
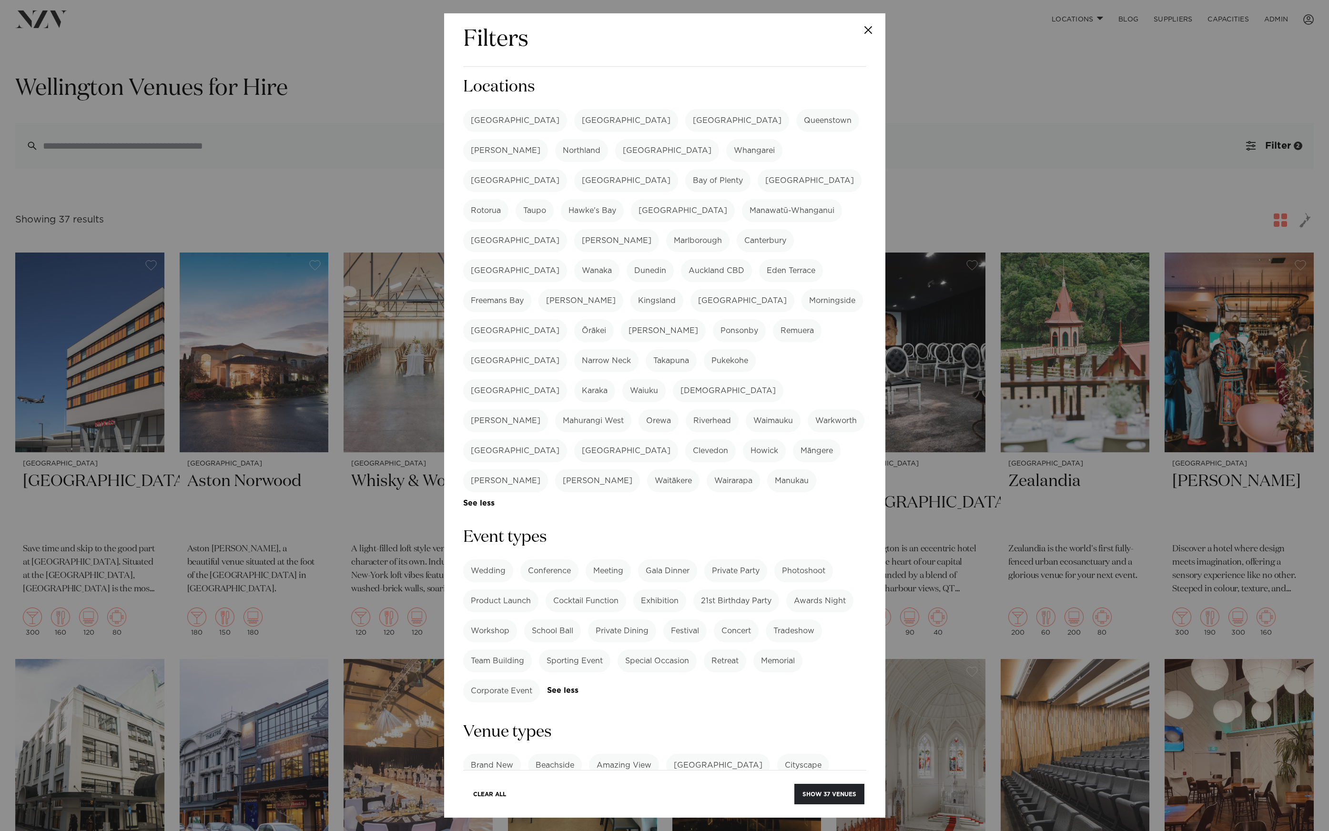
click at [595, 590] on label "Cocktail Function" at bounding box center [586, 601] width 81 height 23
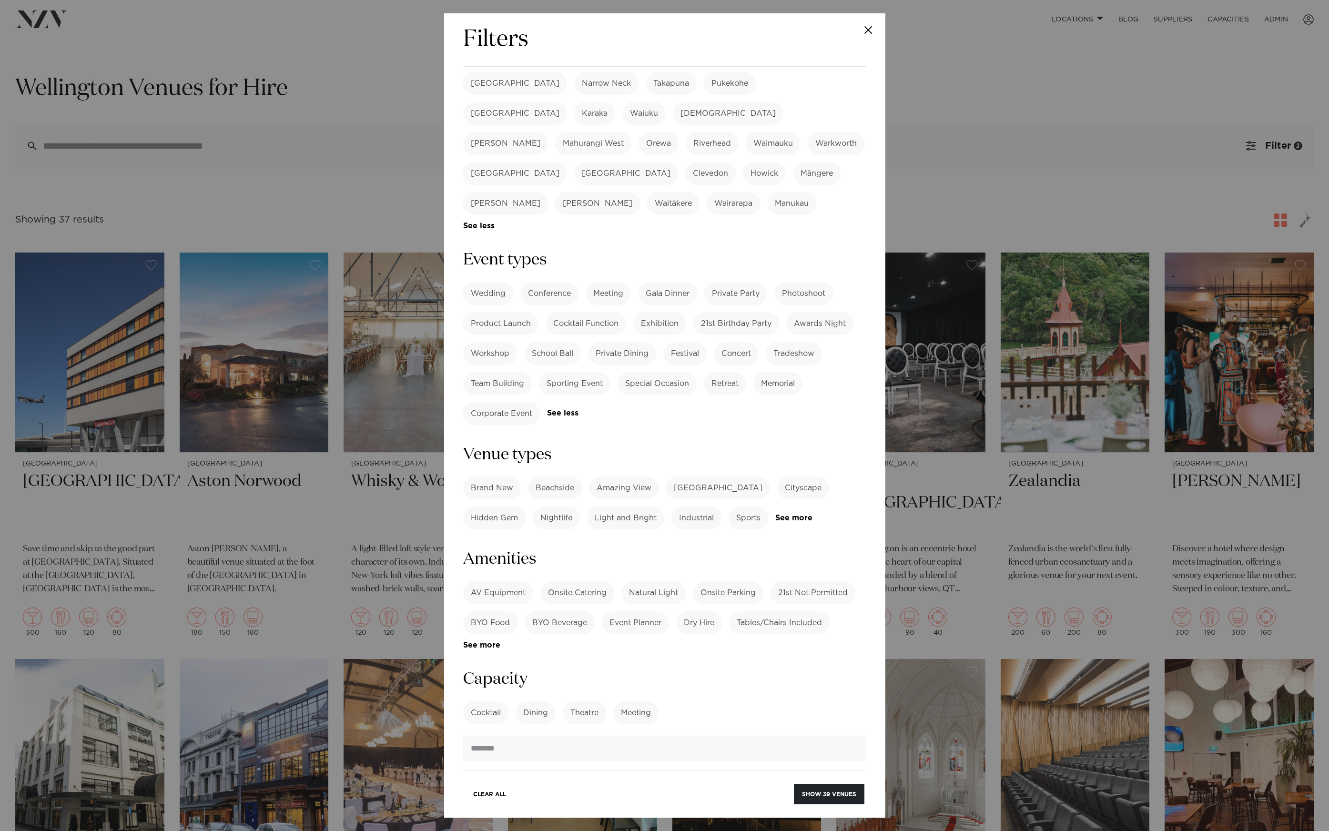
scroll to position [485, 0]
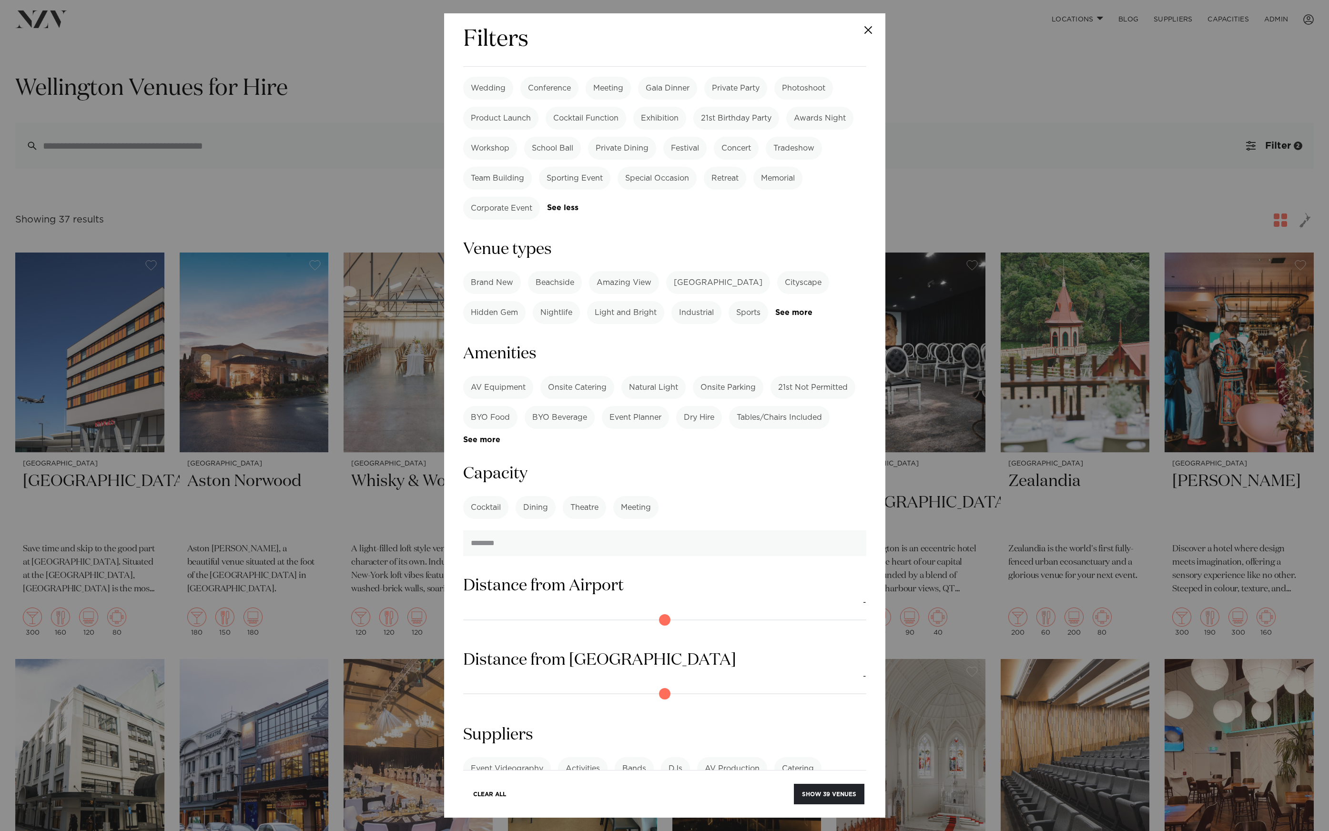
click at [492, 376] on label "AV Equipment" at bounding box center [498, 387] width 70 height 23
click at [827, 794] on button "Show 21 venues" at bounding box center [829, 794] width 69 height 20
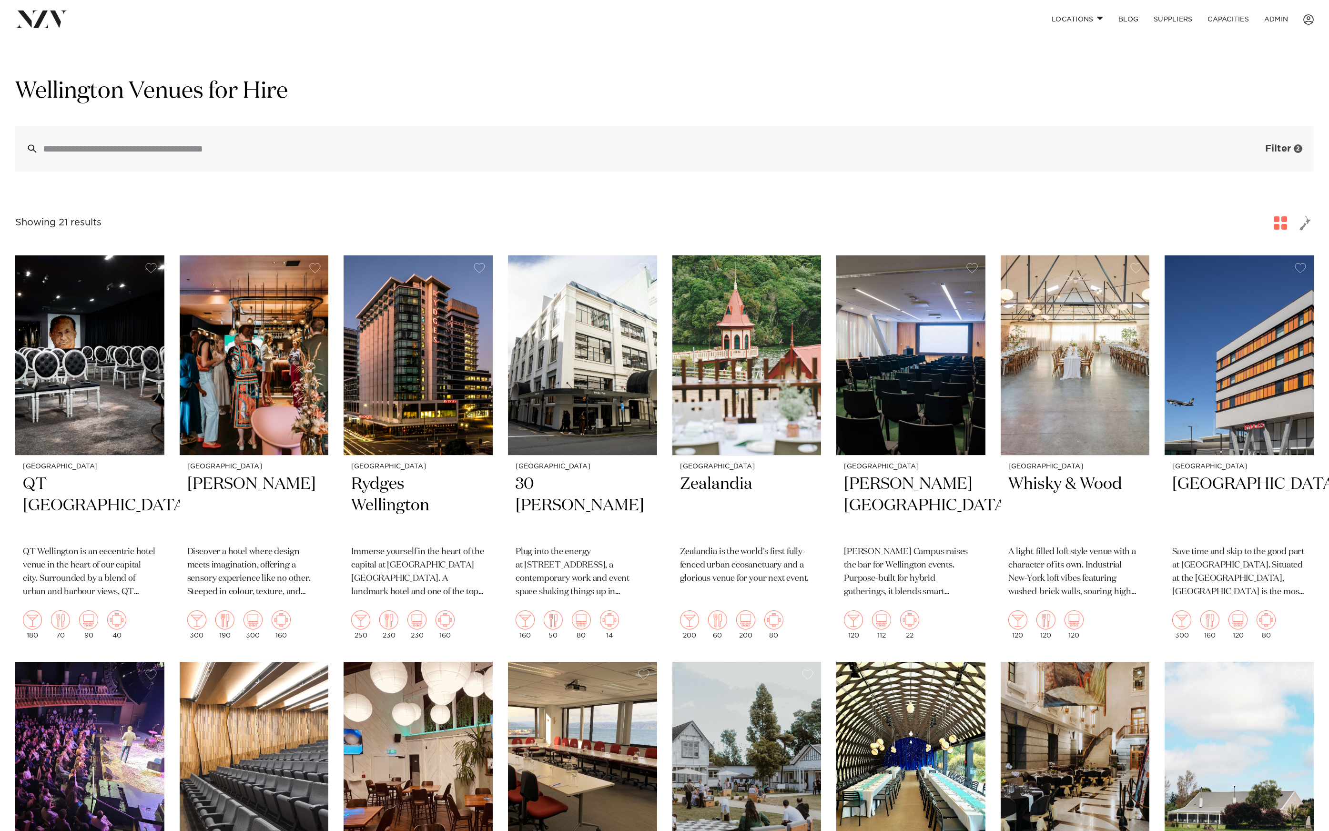
click at [1254, 152] on span "button" at bounding box center [1251, 149] width 10 height 10
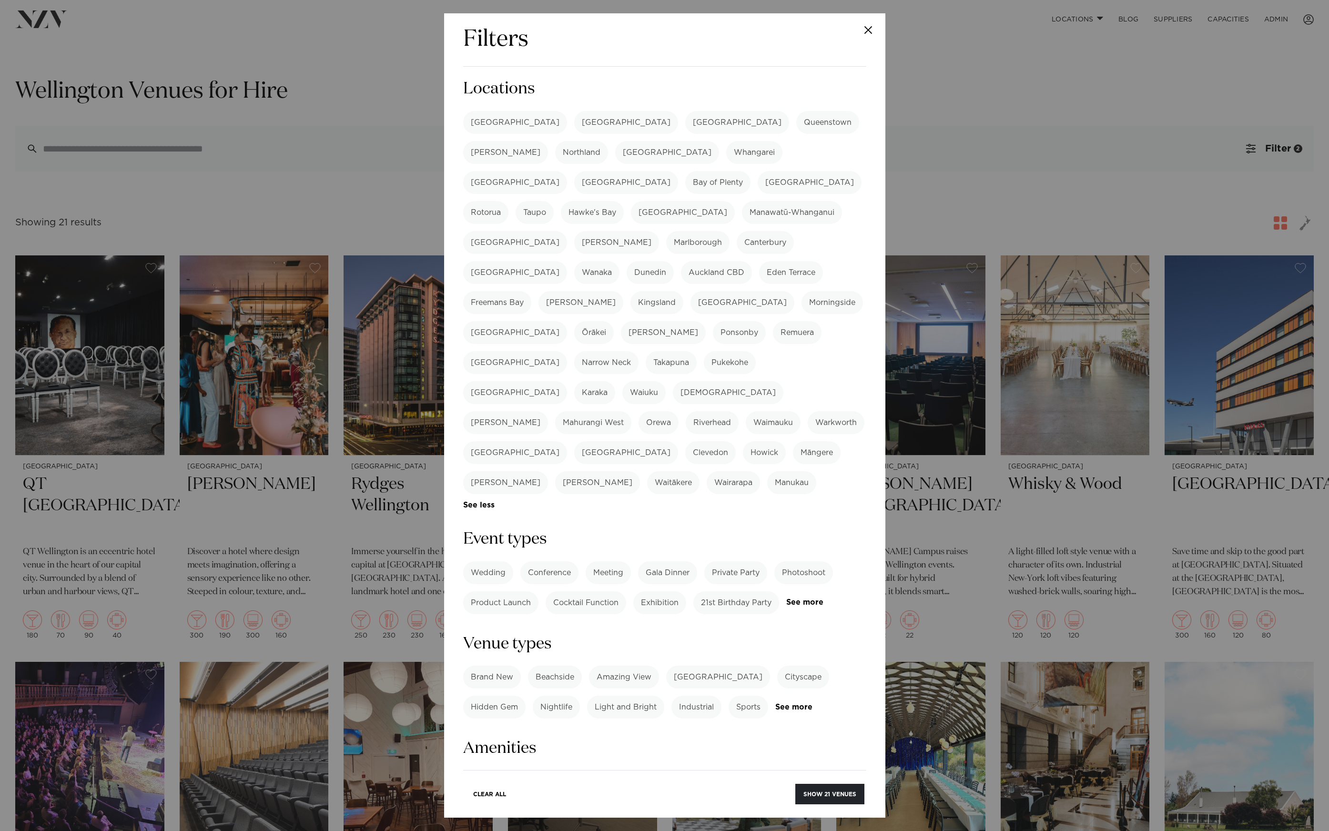
click at [574, 116] on label "[GEOGRAPHIC_DATA]" at bounding box center [626, 122] width 104 height 23
click at [826, 790] on button "Show 156 venues" at bounding box center [827, 794] width 73 height 20
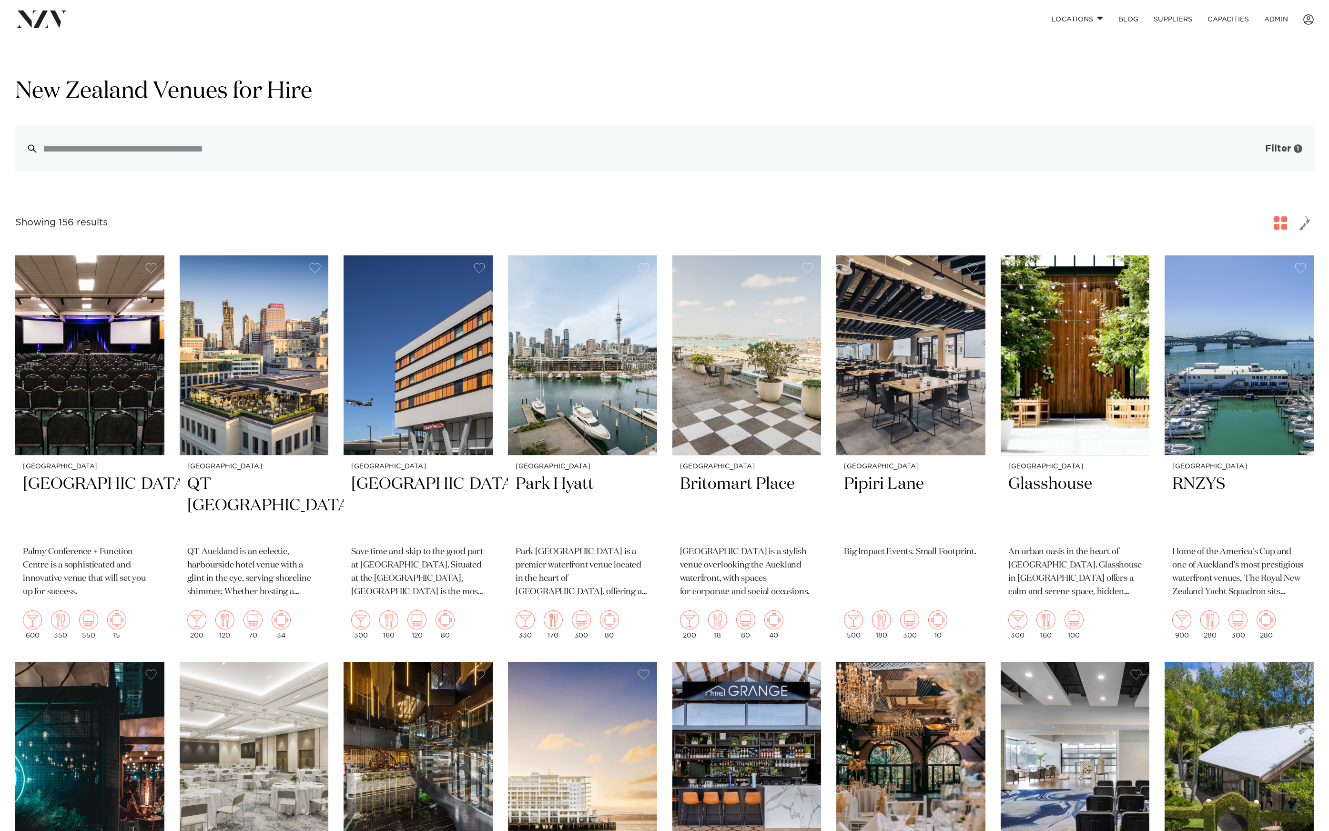
click at [1293, 143] on button "Filter 1" at bounding box center [1274, 149] width 79 height 46
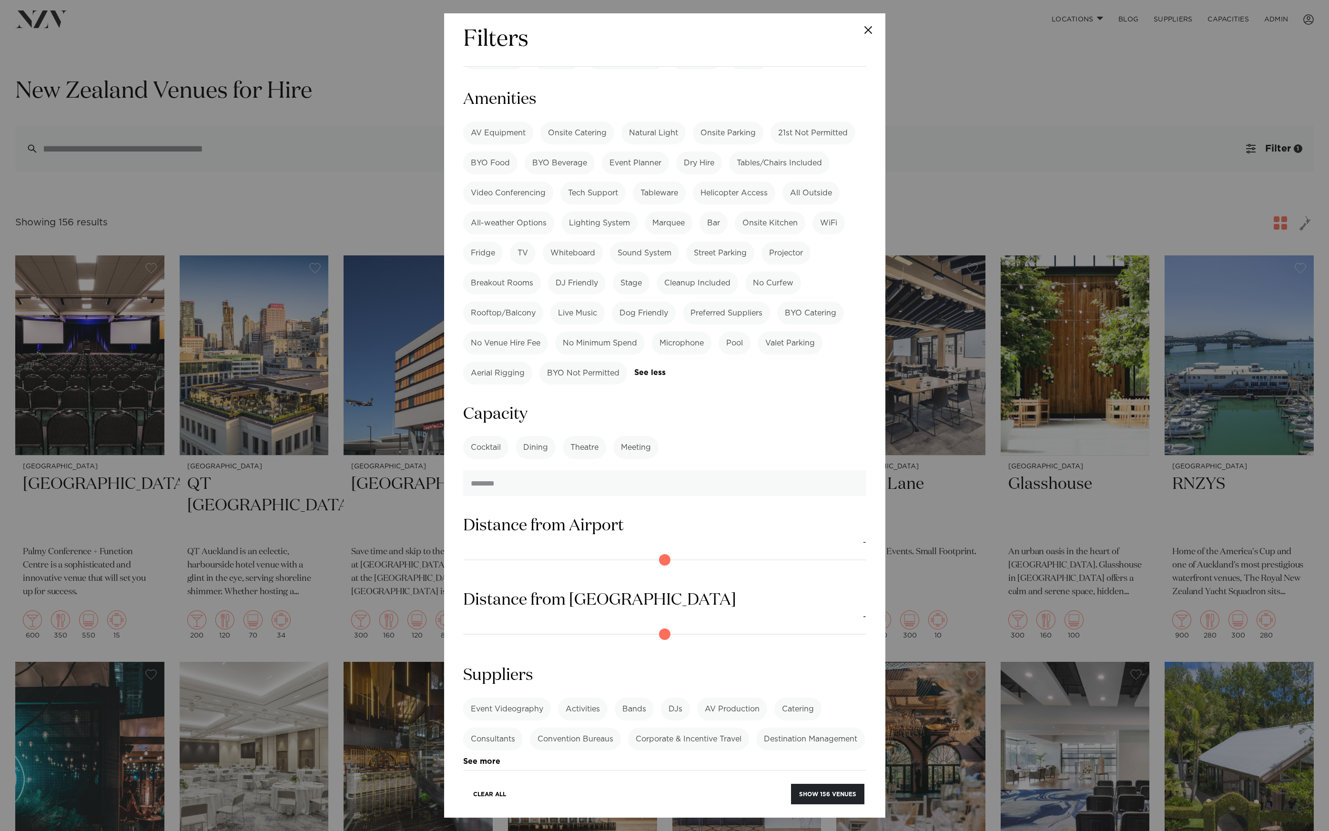
scroll to position [102, 0]
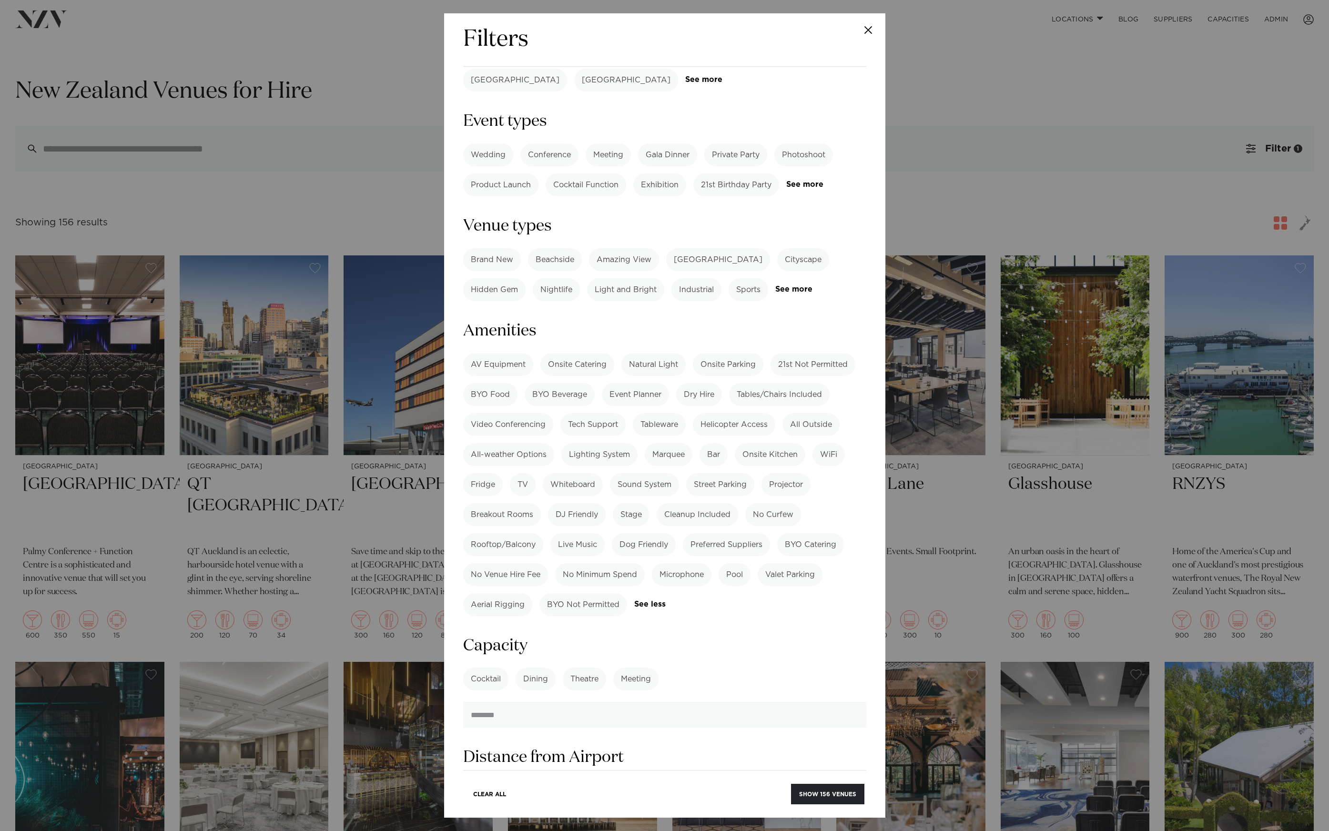
click at [1013, 76] on div "Filters Search Type Venue Supplier See more Locations Auckland Wellington Chris…" at bounding box center [664, 415] width 1329 height 831
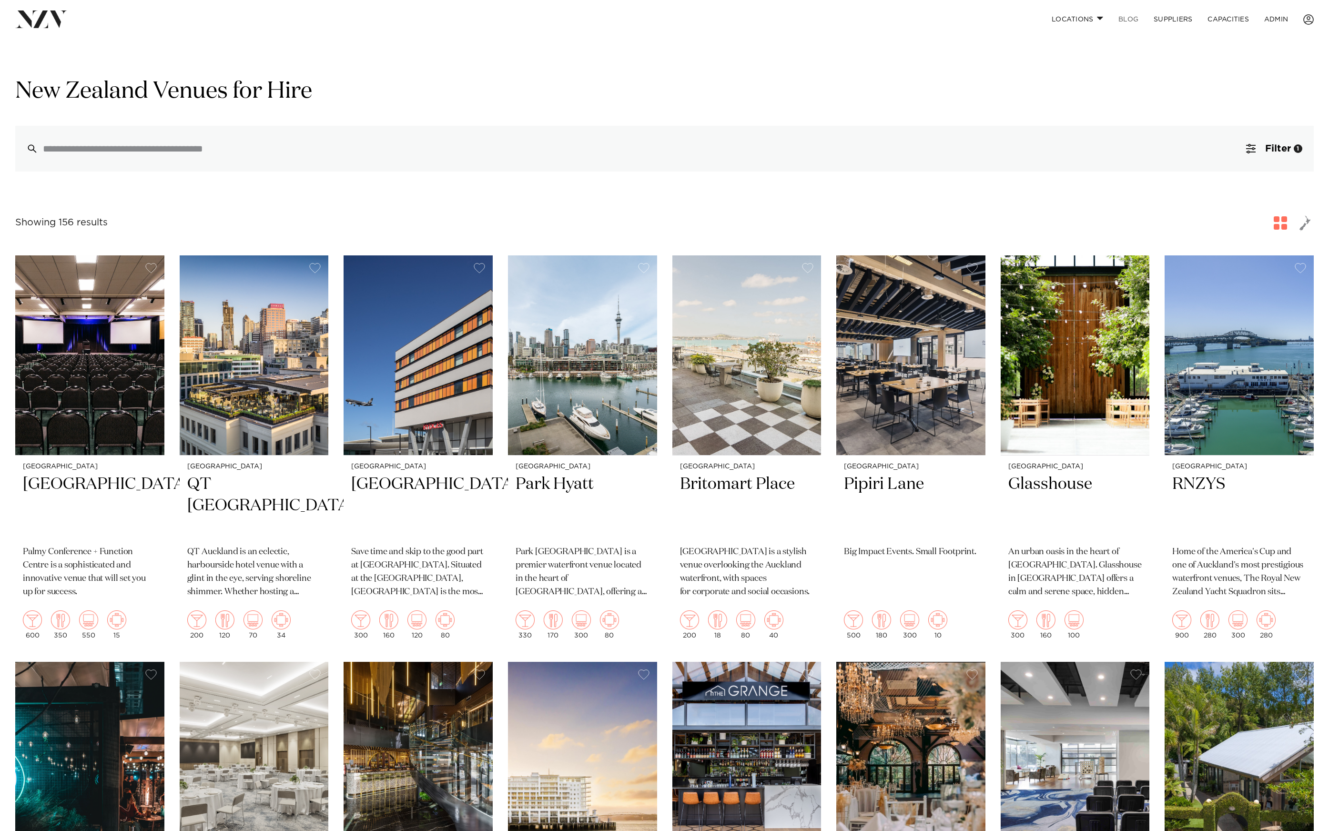
click at [1134, 21] on link "BLOG" at bounding box center [1128, 19] width 35 height 20
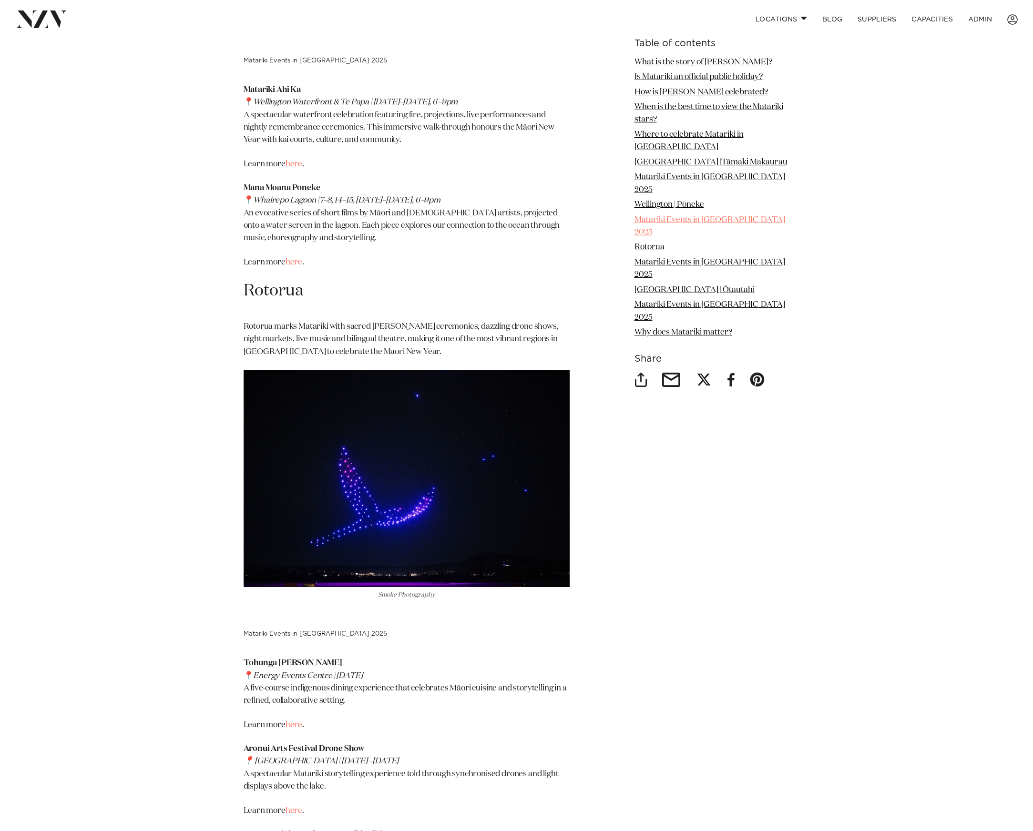
click at [732, 216] on link "Matariki Events in [GEOGRAPHIC_DATA] 2025" at bounding box center [709, 226] width 151 height 20
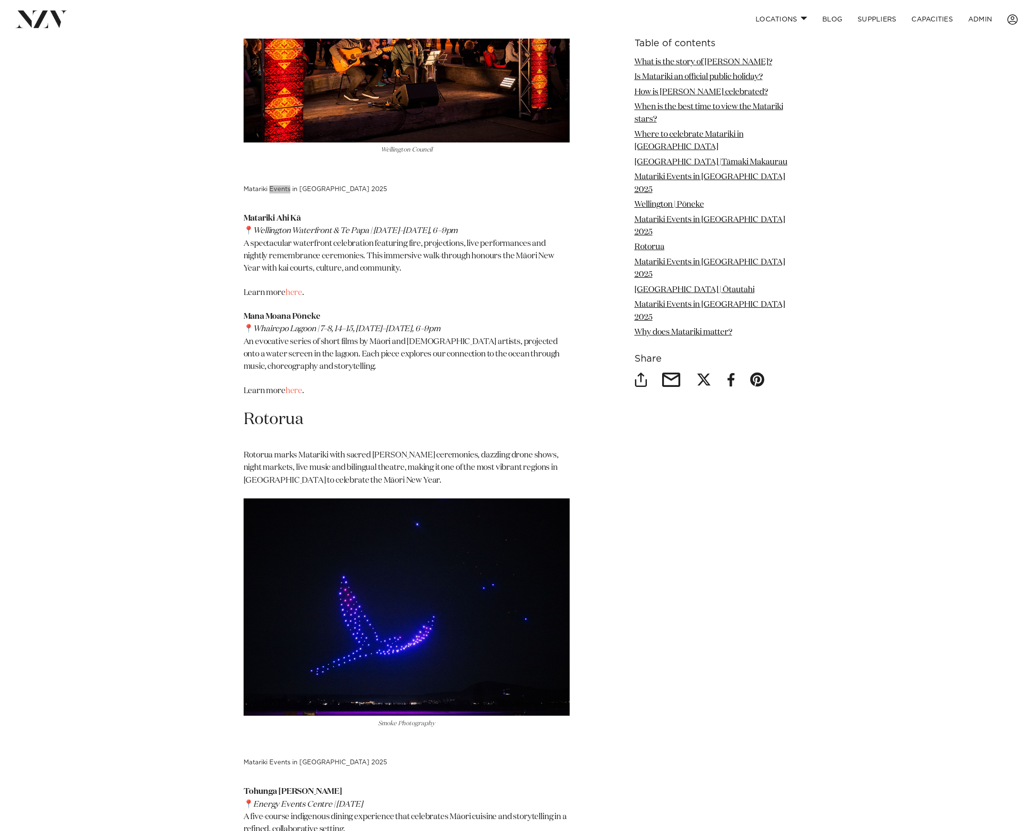
scroll to position [2829, 0]
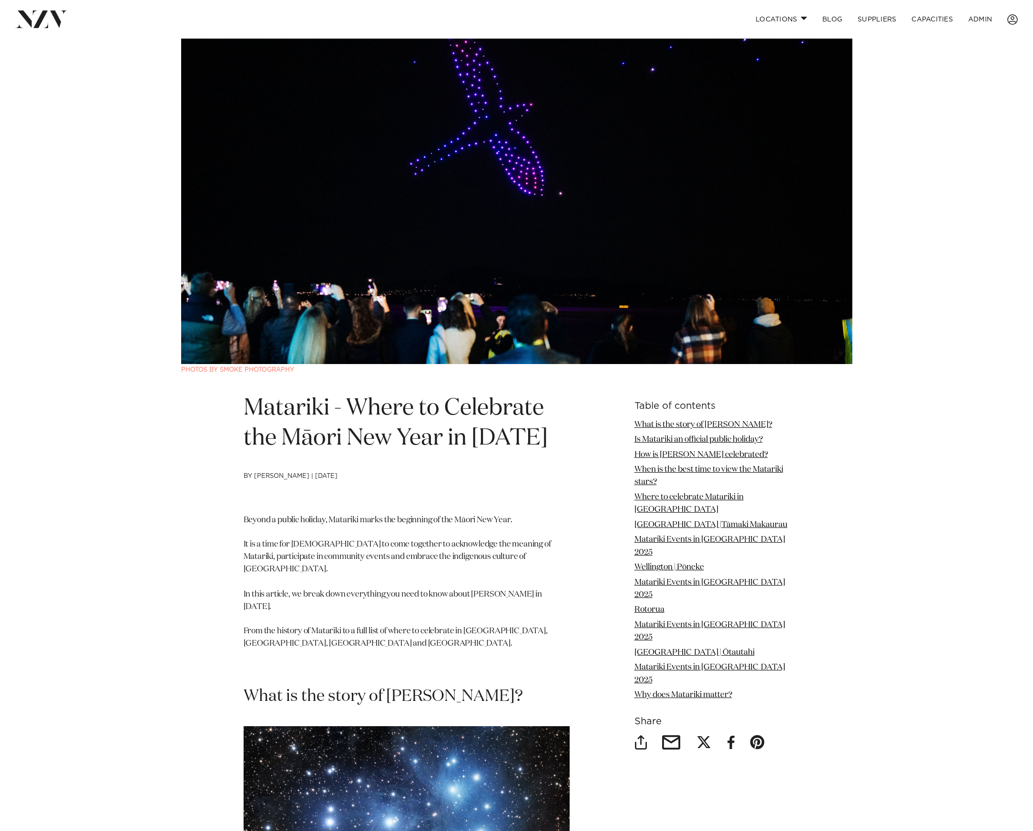
scroll to position [2, 0]
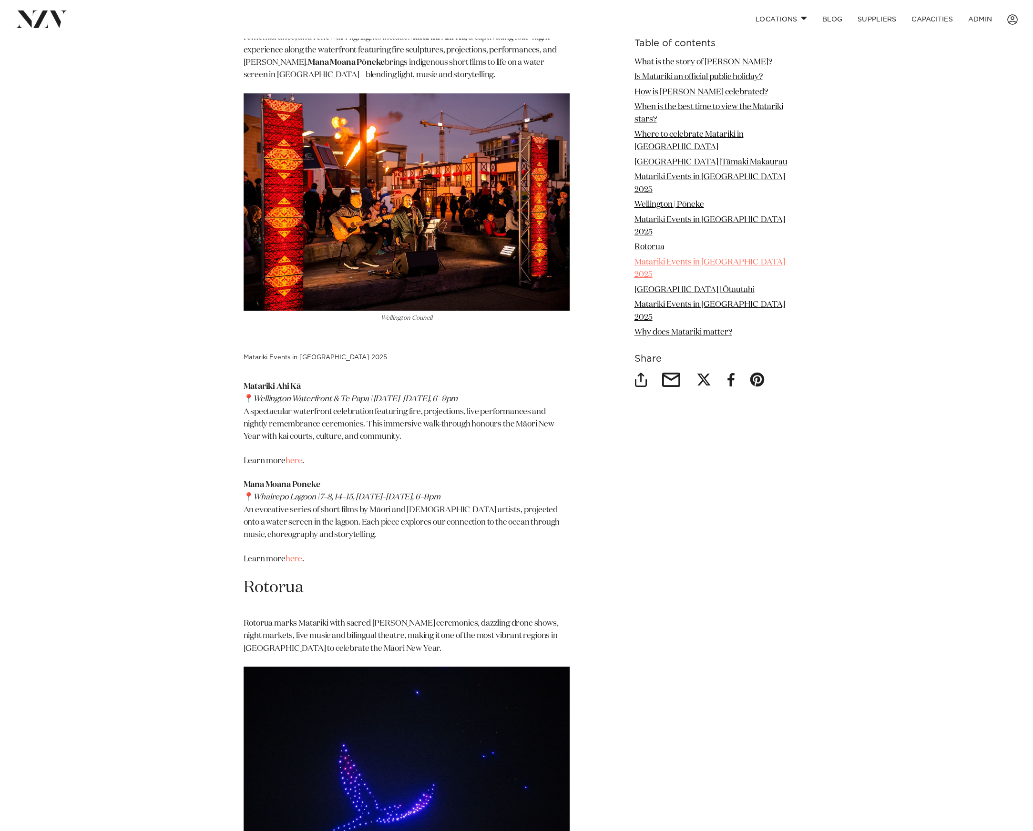
click at [745, 258] on link "Matariki Events in Rotorua 2025" at bounding box center [709, 268] width 151 height 20
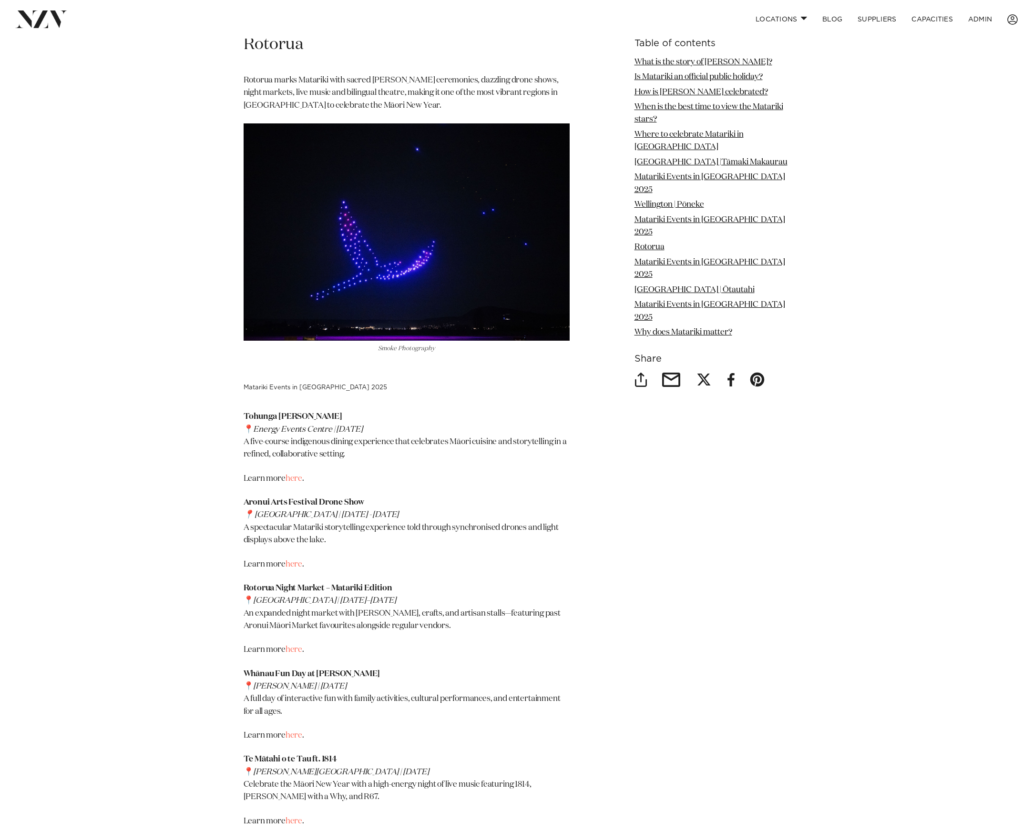
scroll to position [3185, 0]
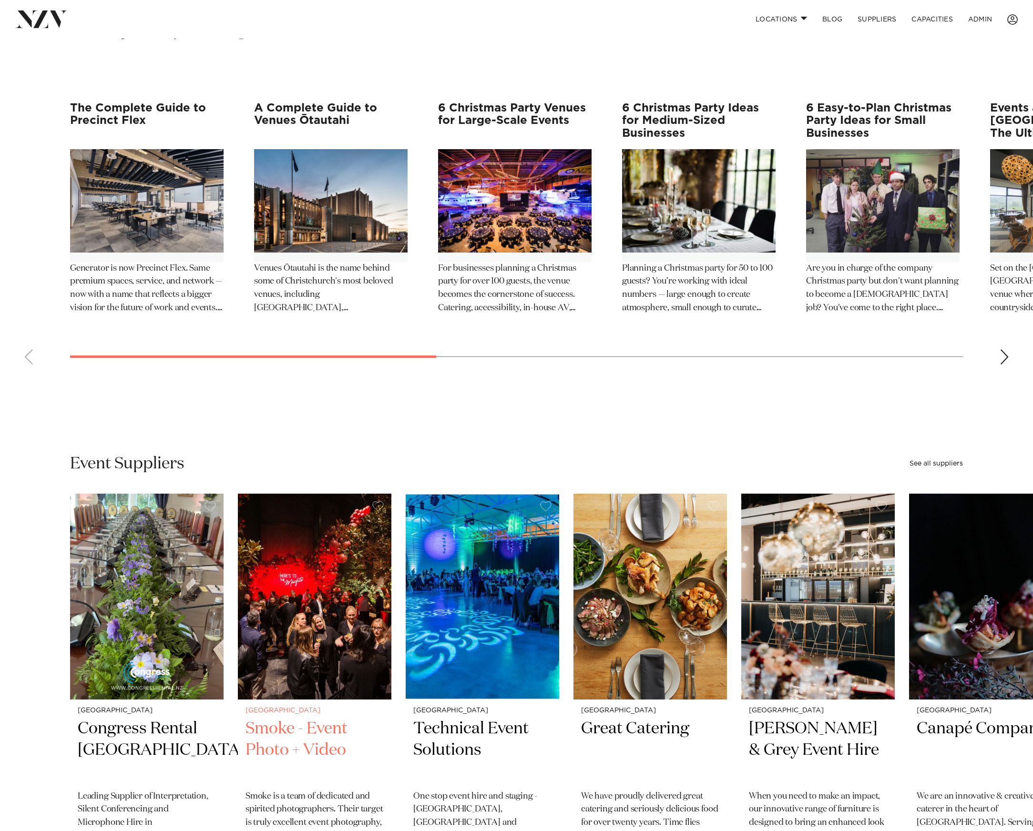
scroll to position [1681, 0]
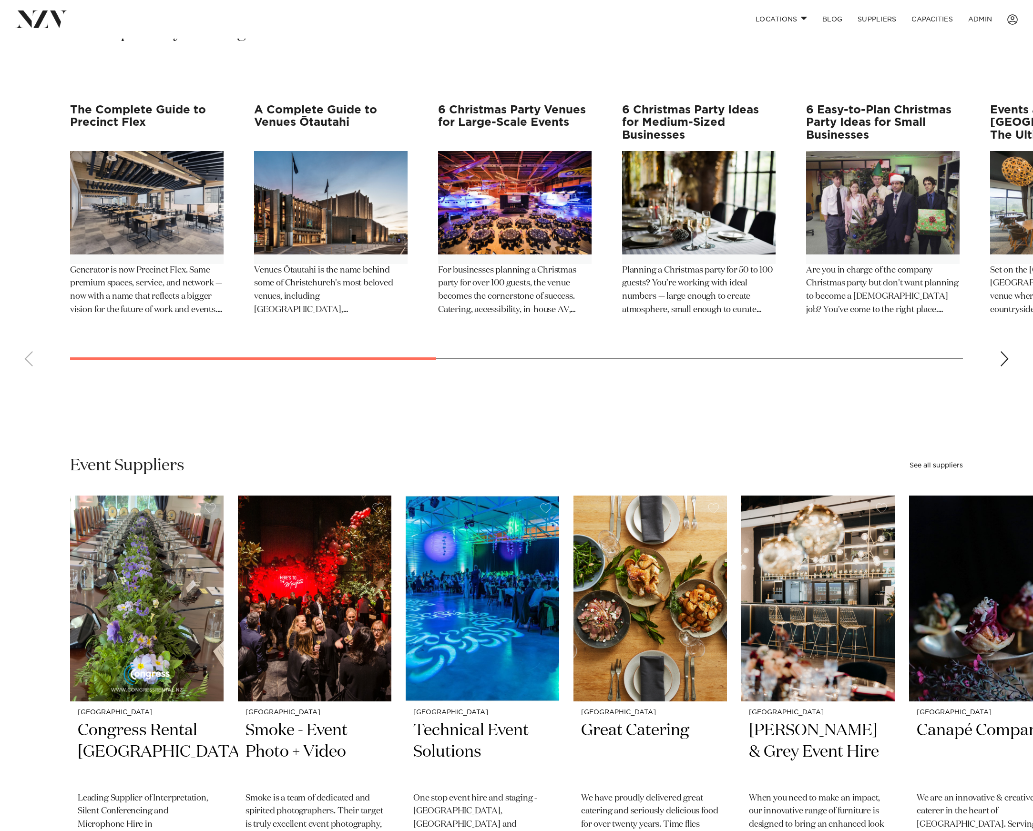
click at [437, 412] on main "Discover New Zealand's Finest Venues Edit Filter 0 Filters Search Type Venue Su…" at bounding box center [516, 12] width 1033 height 3191
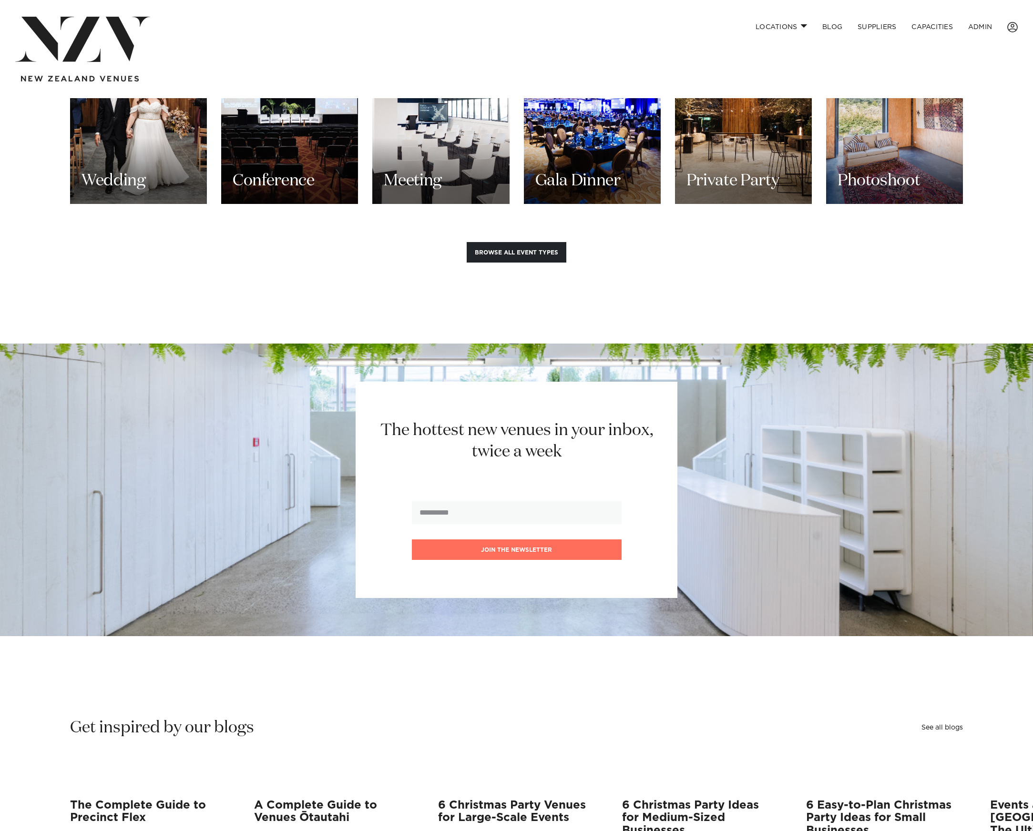
scroll to position [0, 0]
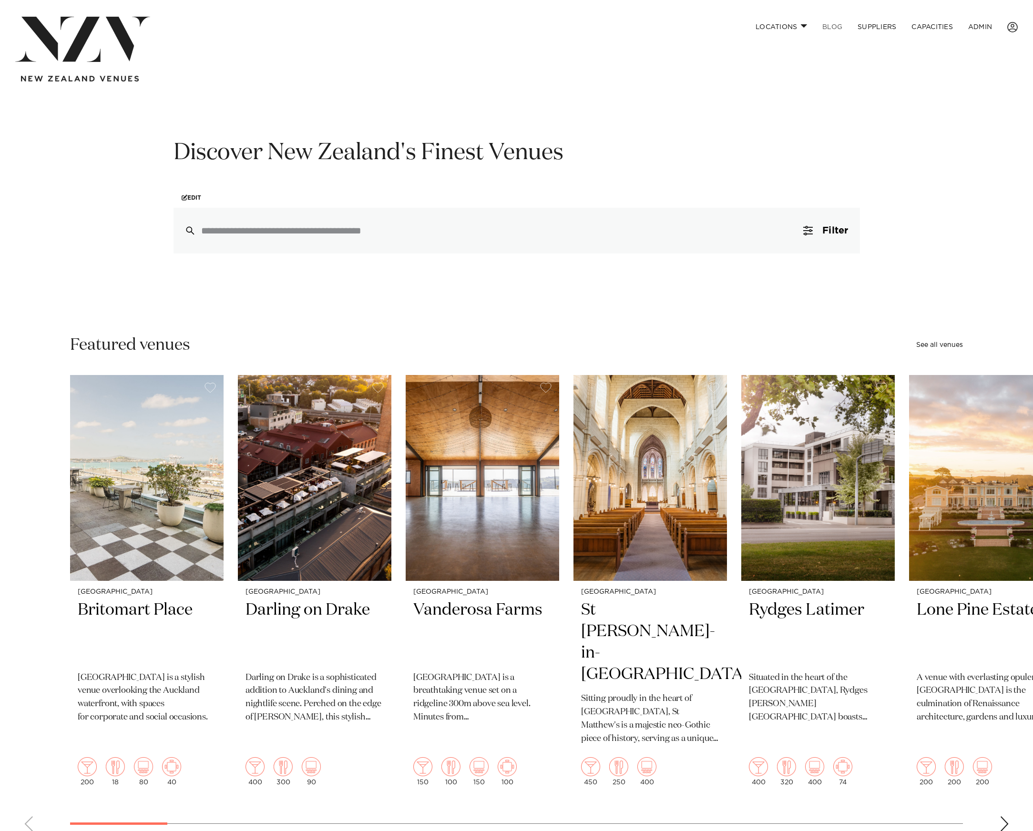
click at [830, 25] on link "BLOG" at bounding box center [831, 27] width 35 height 20
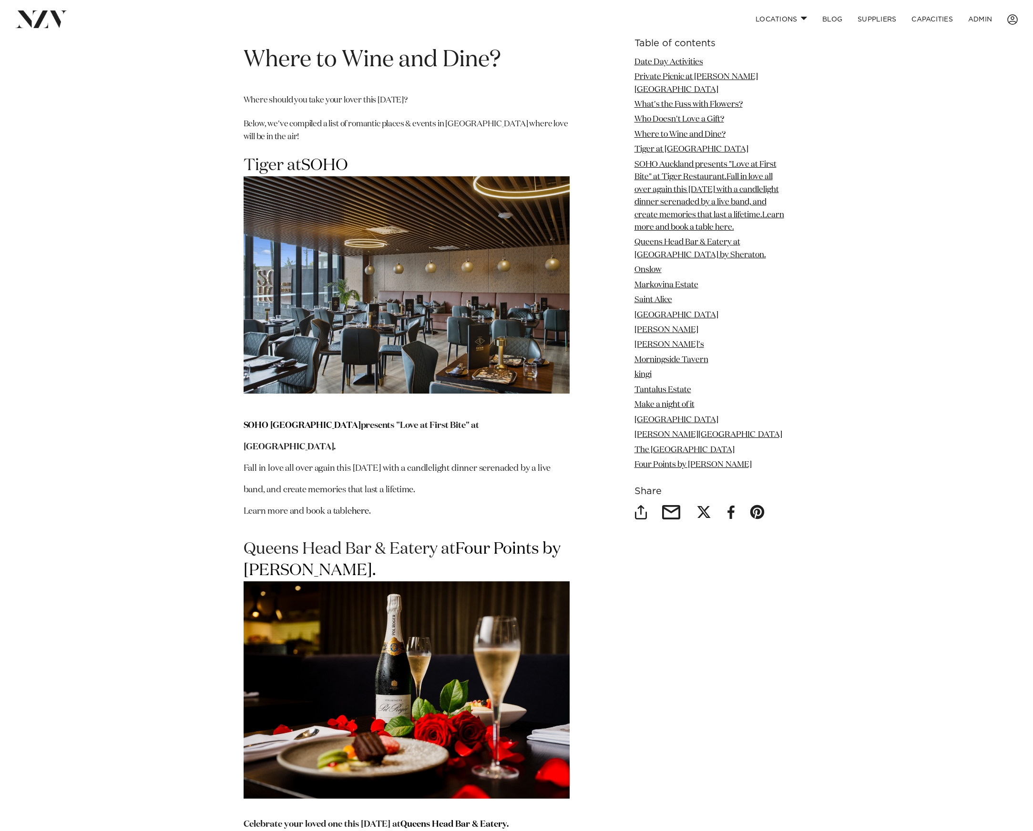
scroll to position [3069, 0]
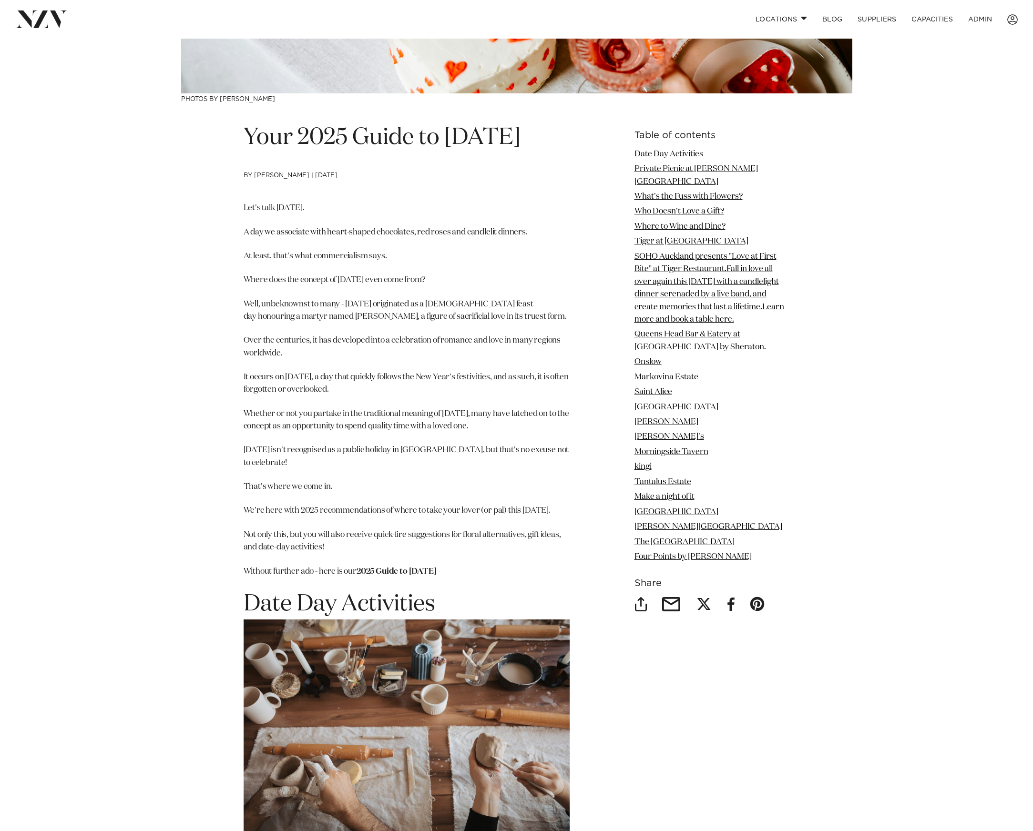
scroll to position [0, 0]
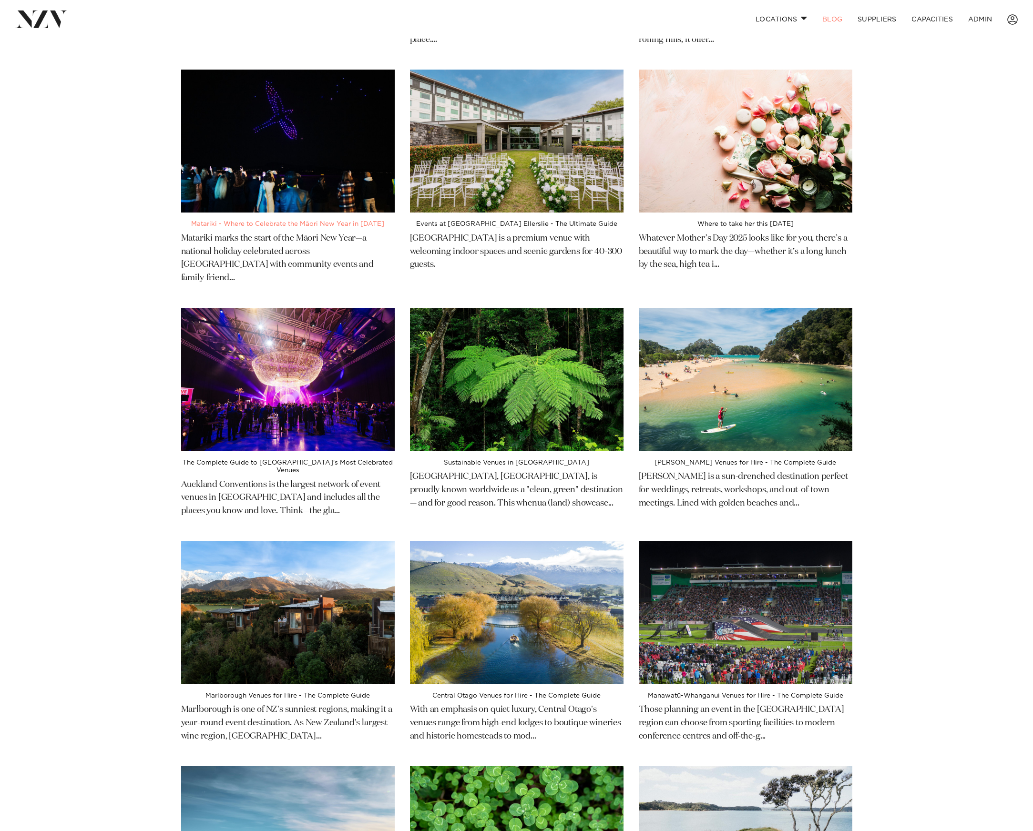
scroll to position [477, 0]
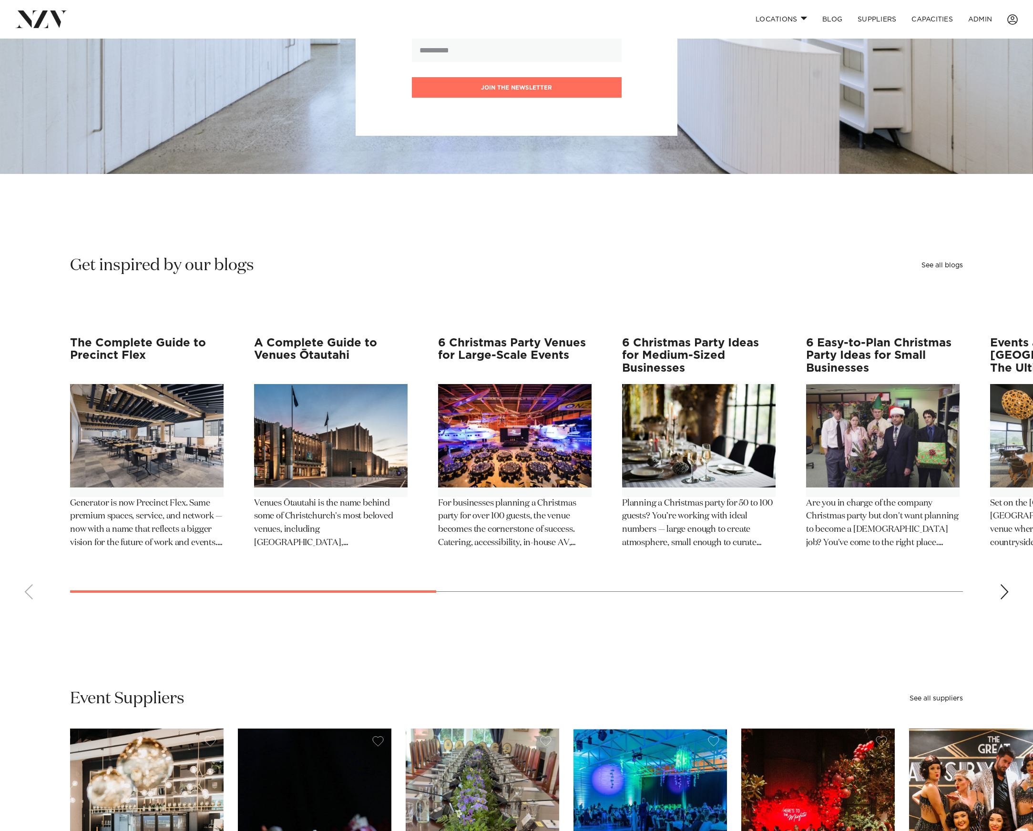
scroll to position [1453, 0]
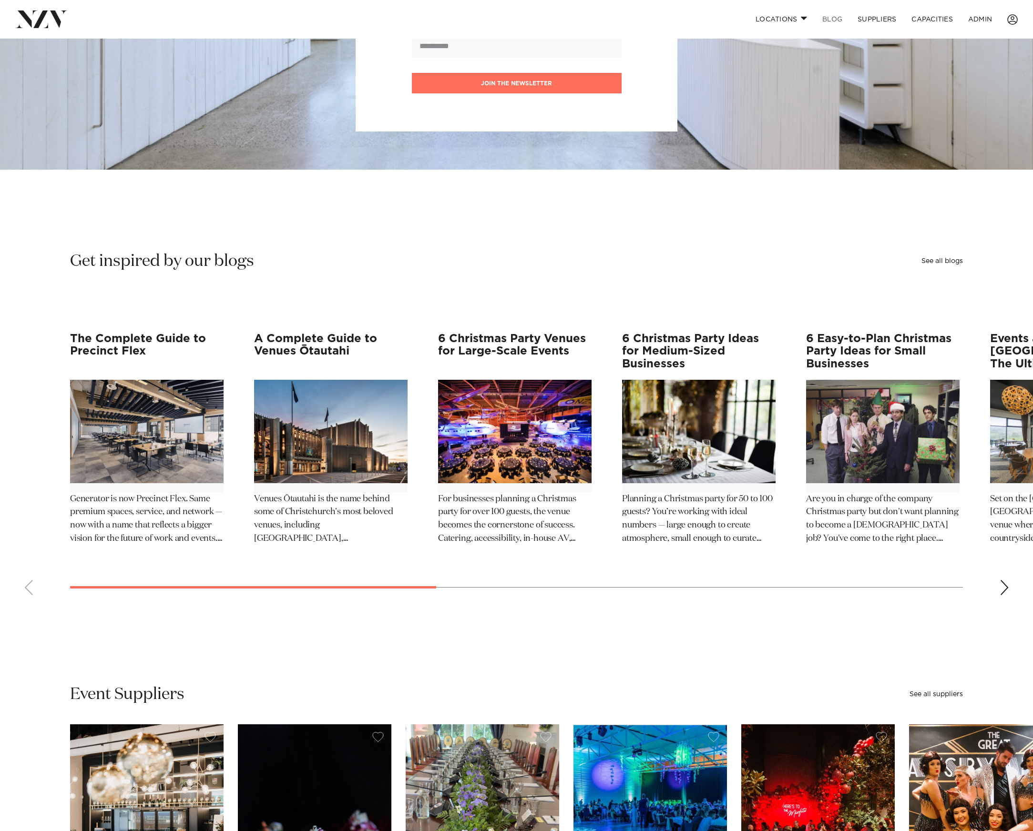
click at [840, 20] on link "BLOG" at bounding box center [831, 19] width 35 height 20
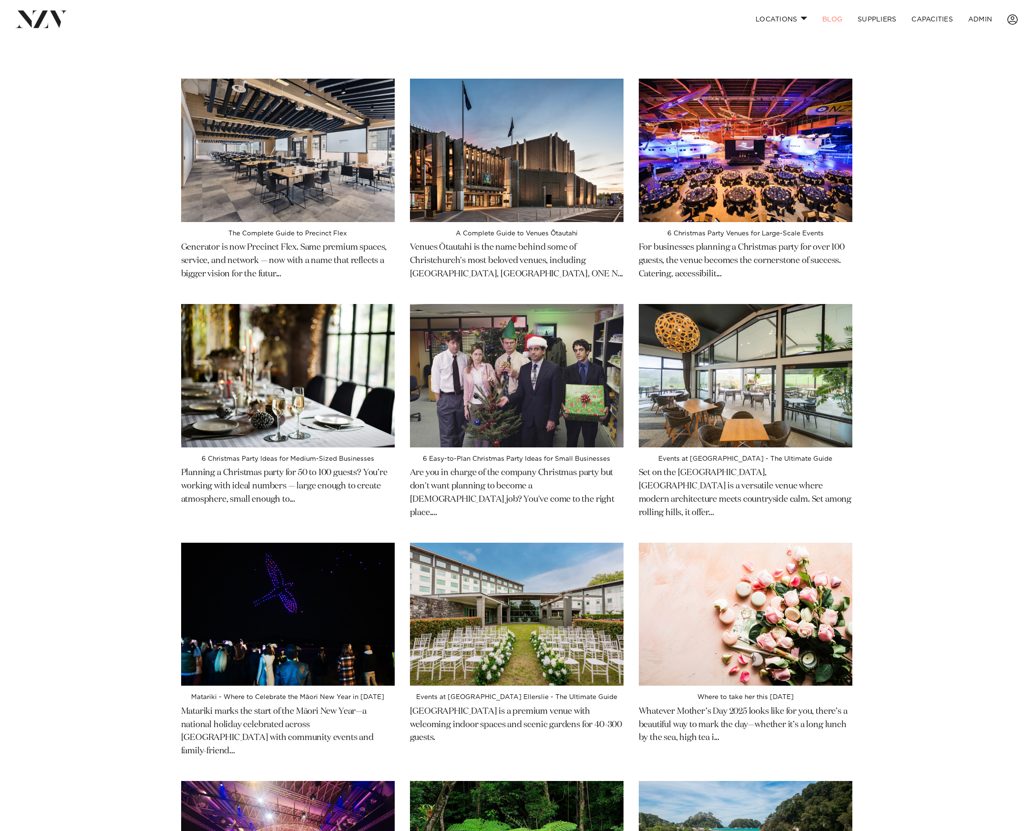
click at [118, 209] on div "The Complete Guide to Precinct Flex Generator is now Precinct Flex. Same premiu…" at bounding box center [516, 557] width 1033 height 957
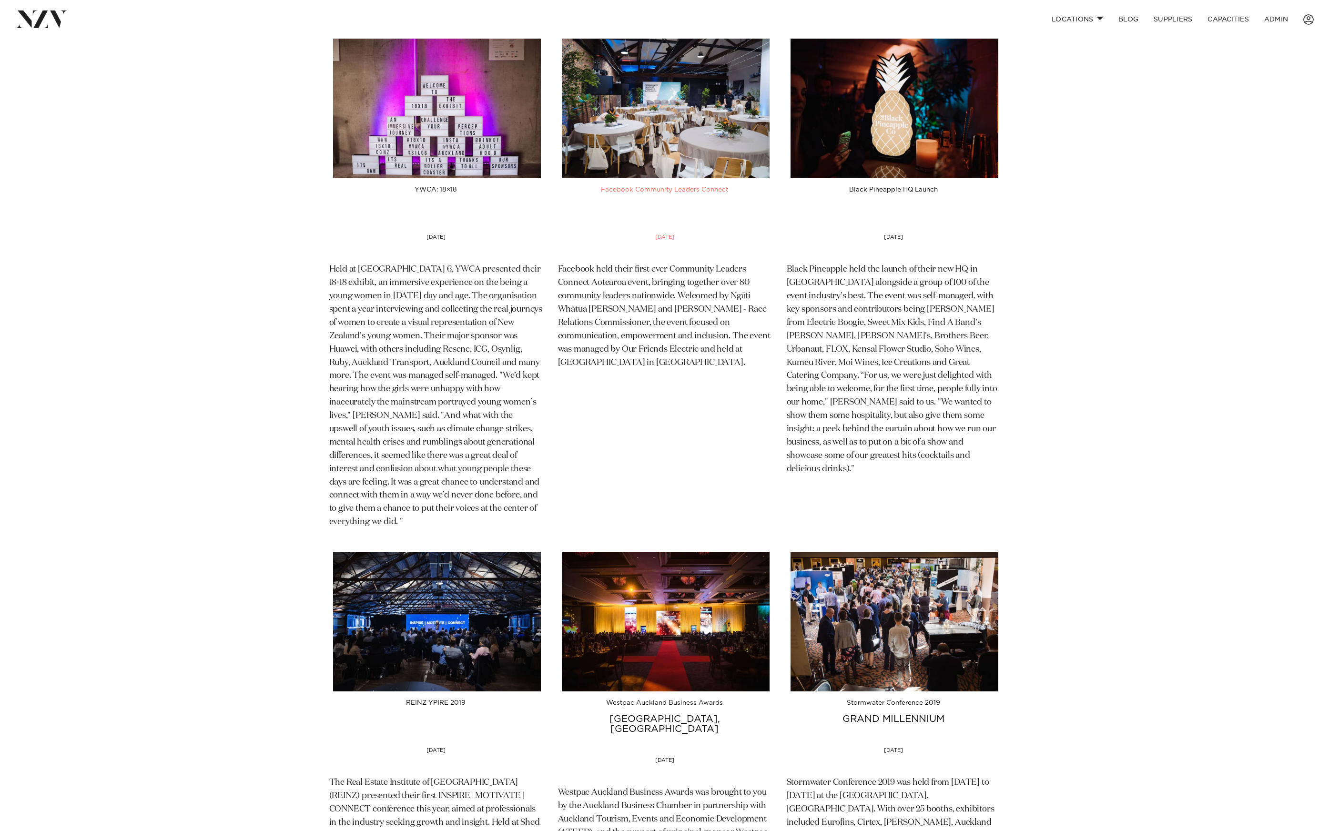
click at [645, 58] on img at bounding box center [665, 109] width 214 height 140
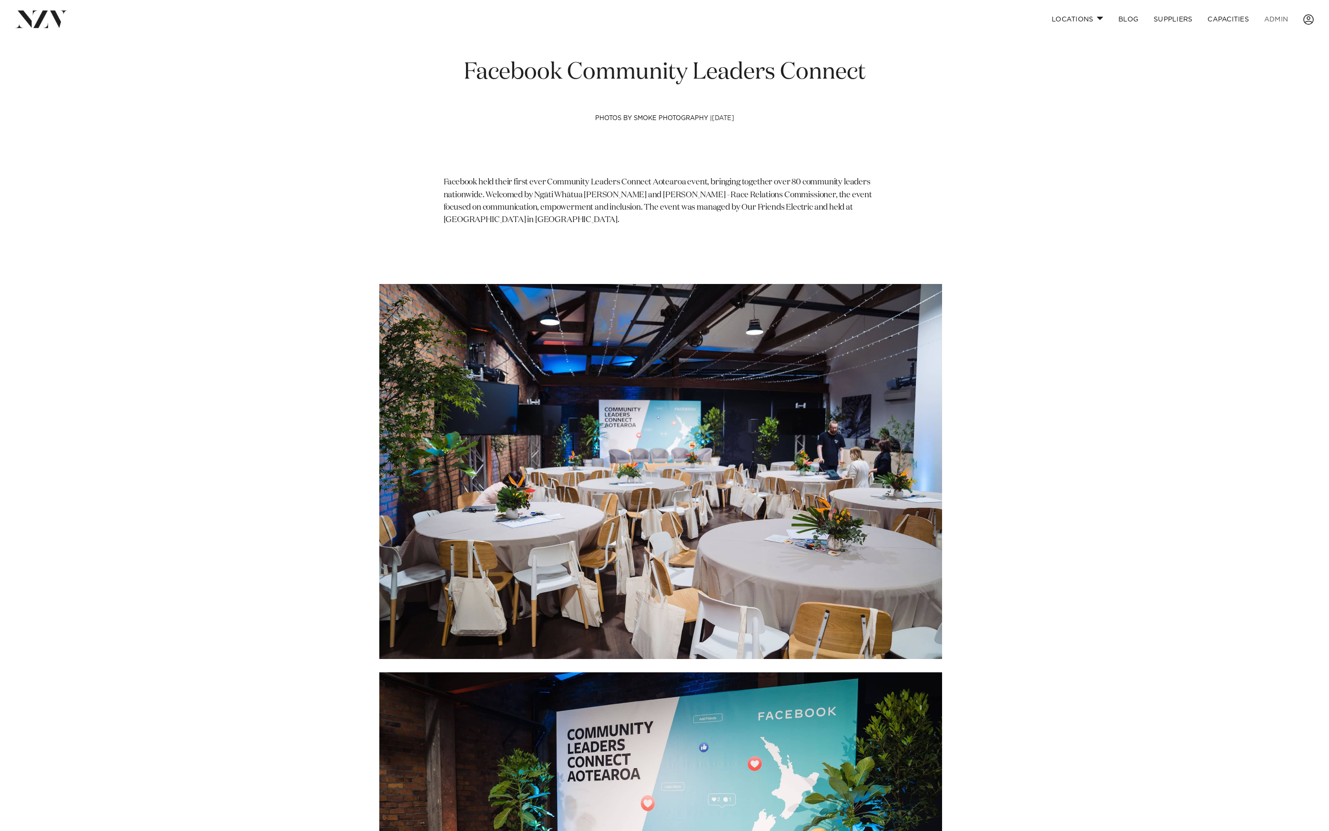
click at [1278, 18] on link "ADMIN" at bounding box center [1276, 19] width 39 height 20
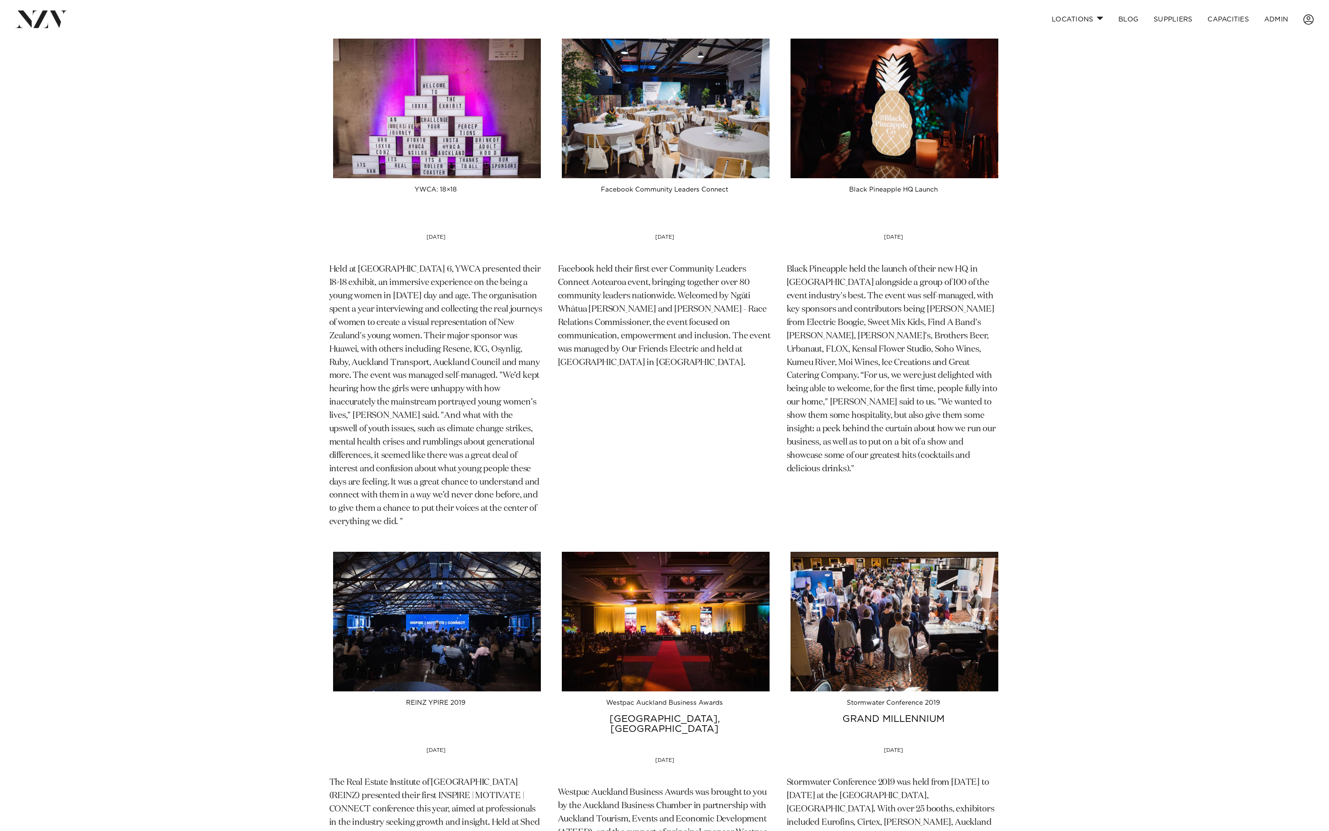
click at [662, 111] on img at bounding box center [665, 109] width 214 height 140
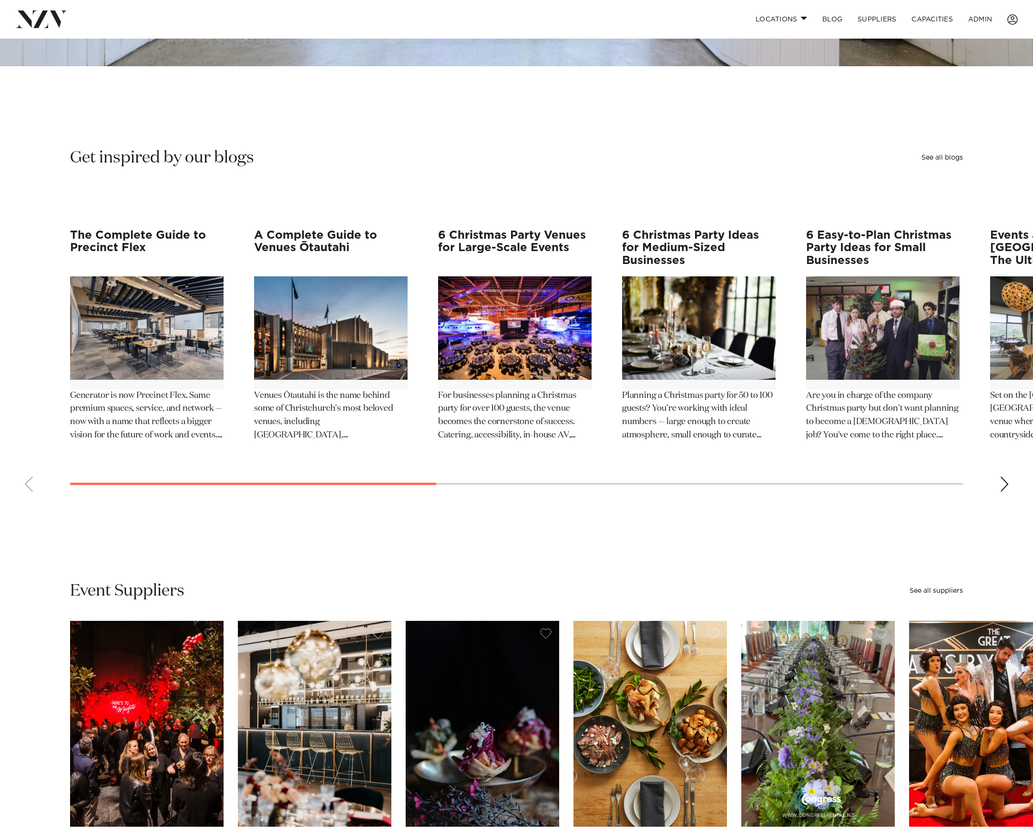
scroll to position [1547, 0]
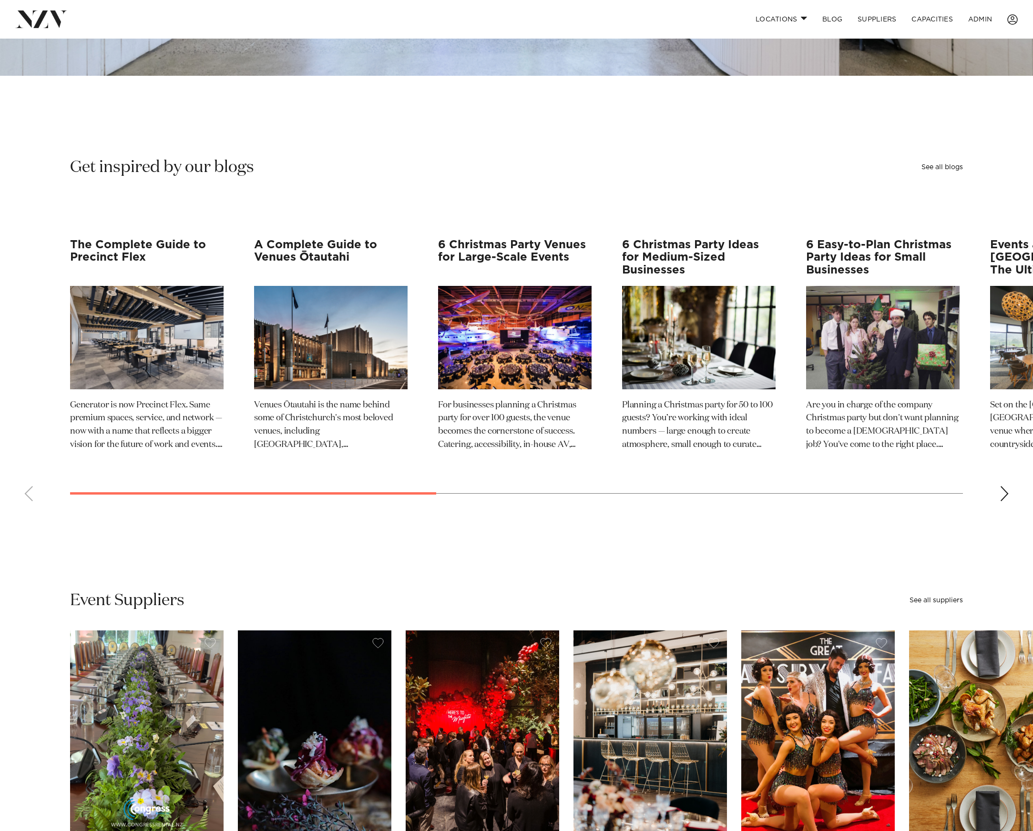
click at [0, 0] on slot "The Complete Guide to Precinct Flex Generator is now Precinct Flex. Same premiu…" at bounding box center [0, 0] width 0 height 0
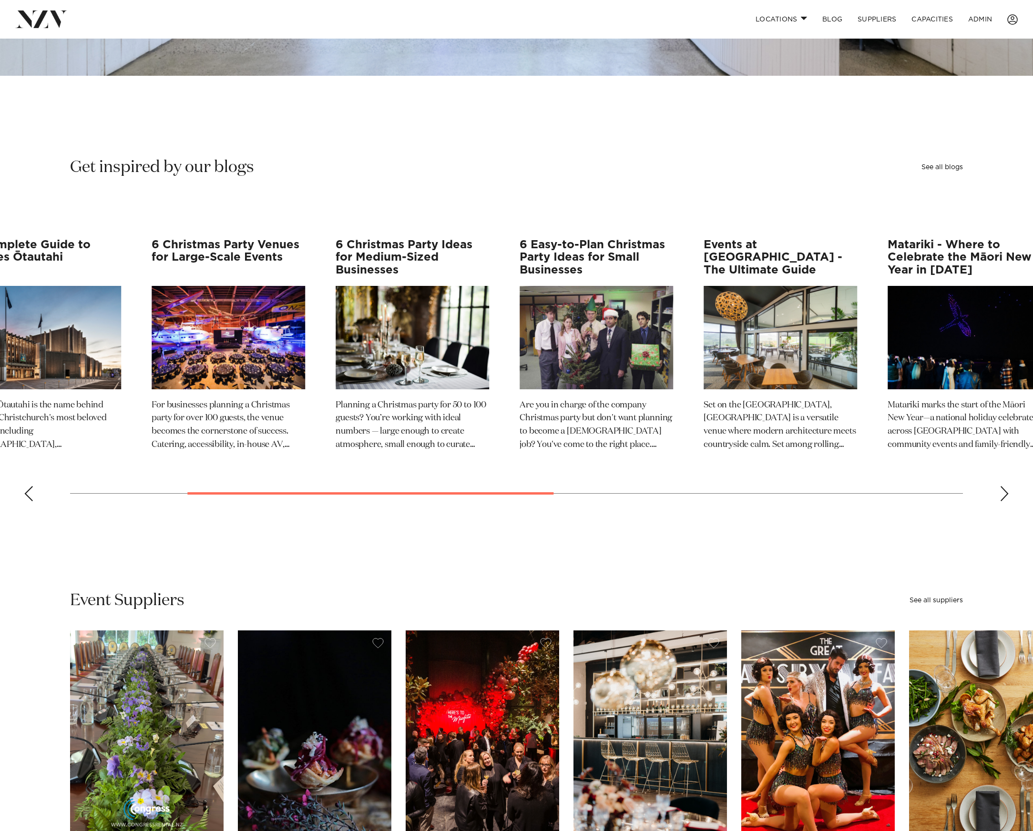
click at [484, 331] on div "The Complete Guide to Precinct Flex Generator is now Precinct Flex. Same premiu…" at bounding box center [230, 351] width 893 height 224
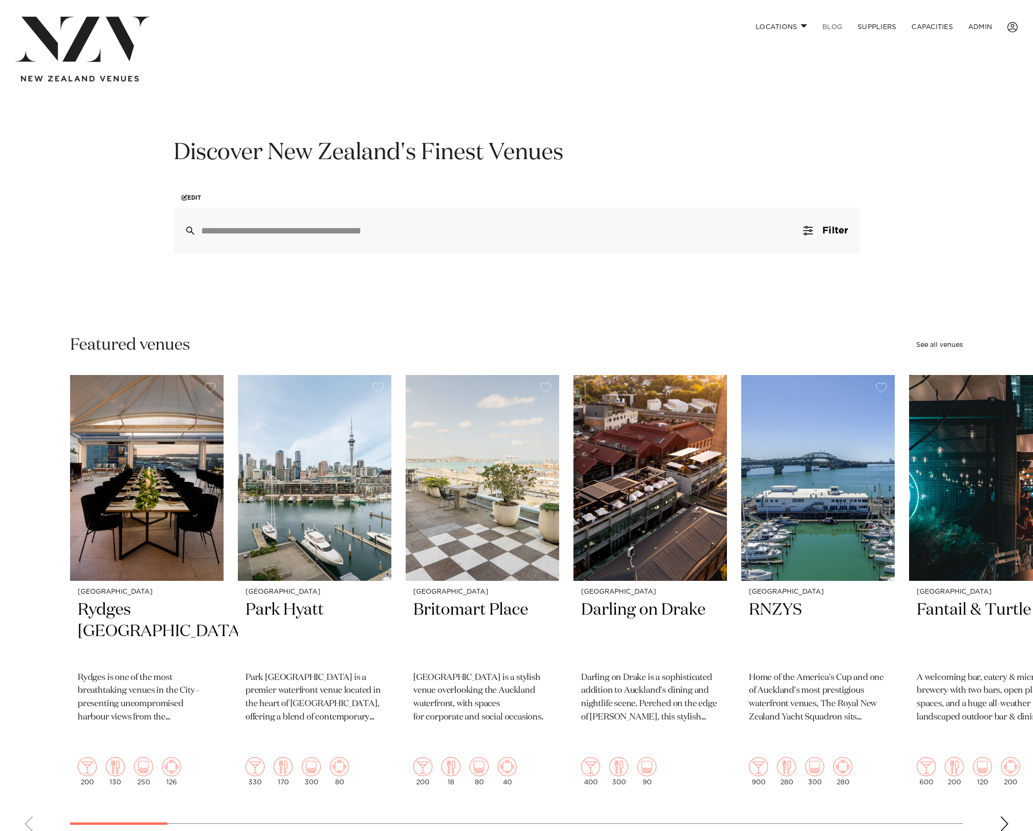
click at [827, 26] on link "BLOG" at bounding box center [831, 27] width 35 height 20
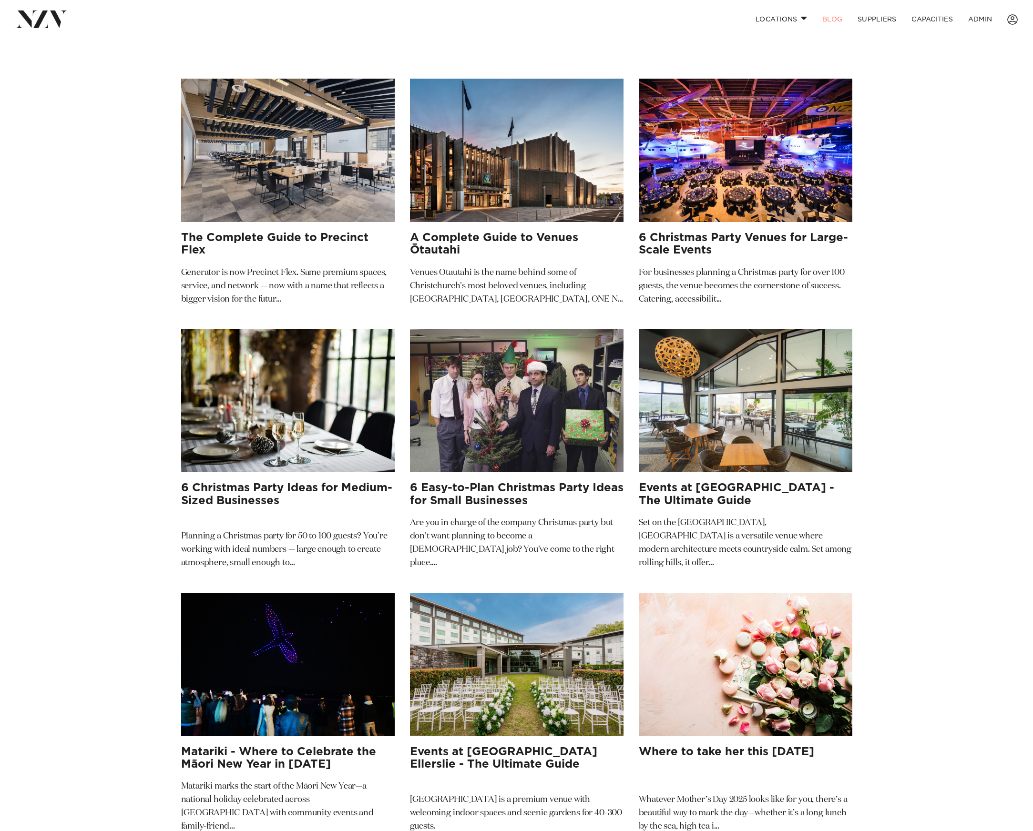
click at [529, 404] on img at bounding box center [517, 400] width 214 height 143
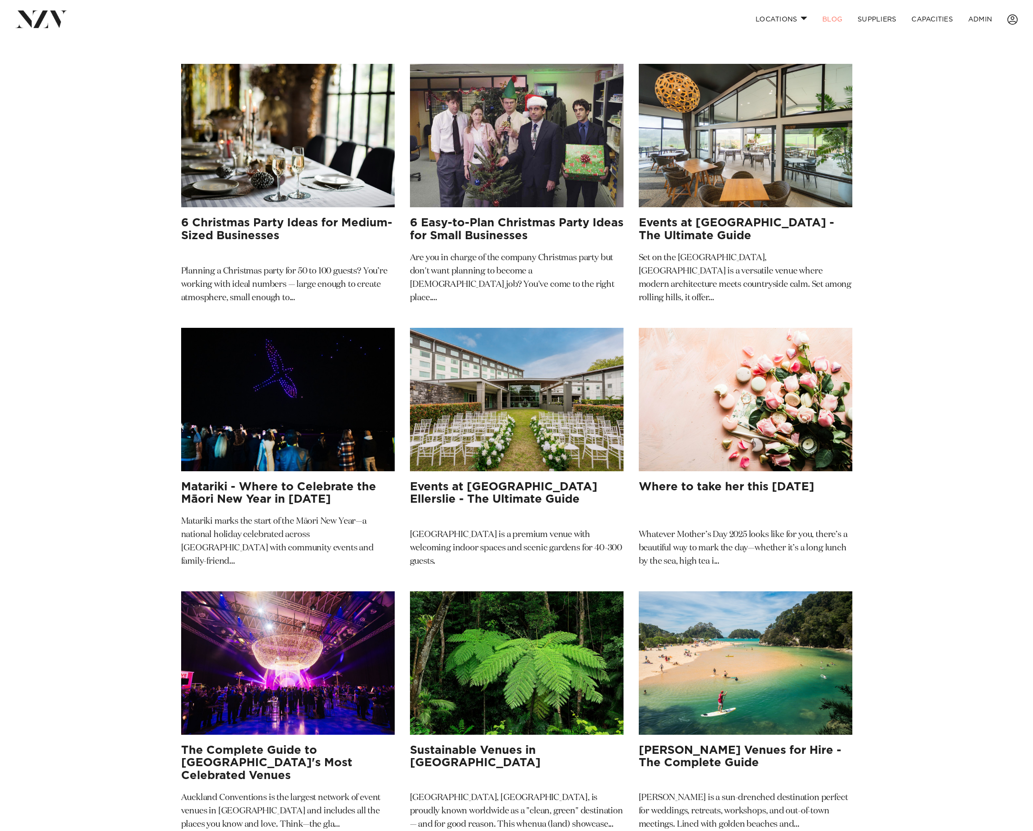
scroll to position [524, 0]
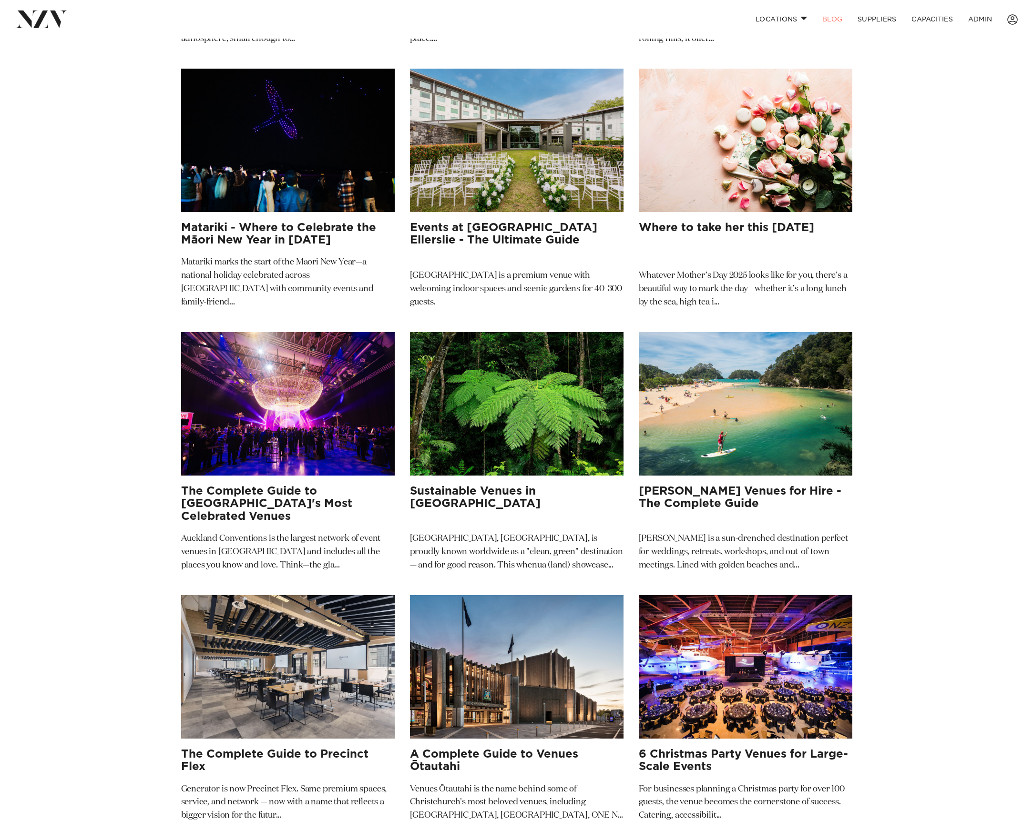
click at [344, 204] on link "Matariki - Where to Celebrate the Māori New Year in 2025 Matariki marks the sta…" at bounding box center [288, 195] width 214 height 252
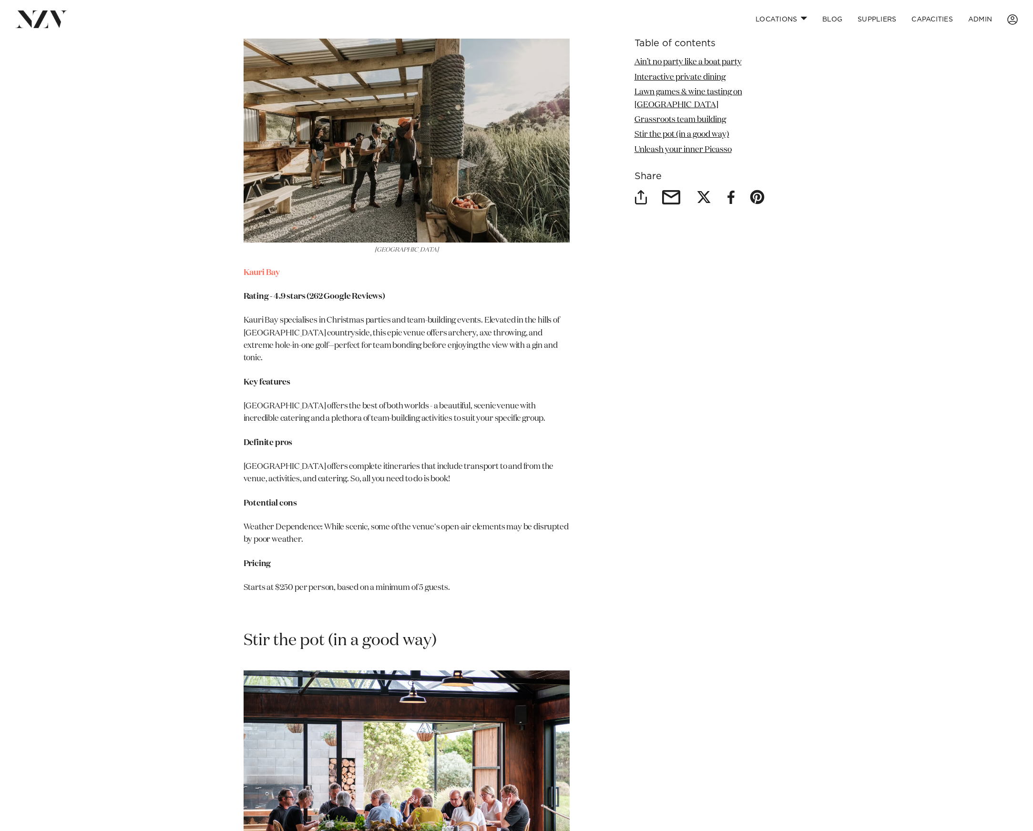
scroll to position [3064, 0]
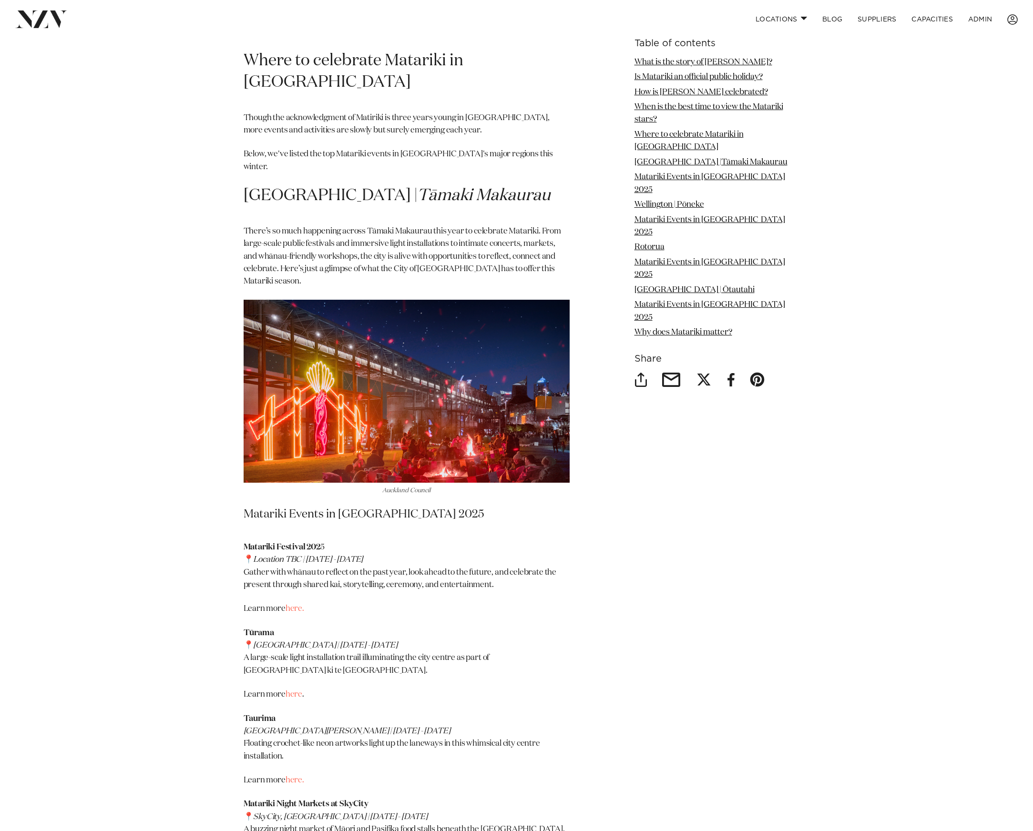
scroll to position [1710, 0]
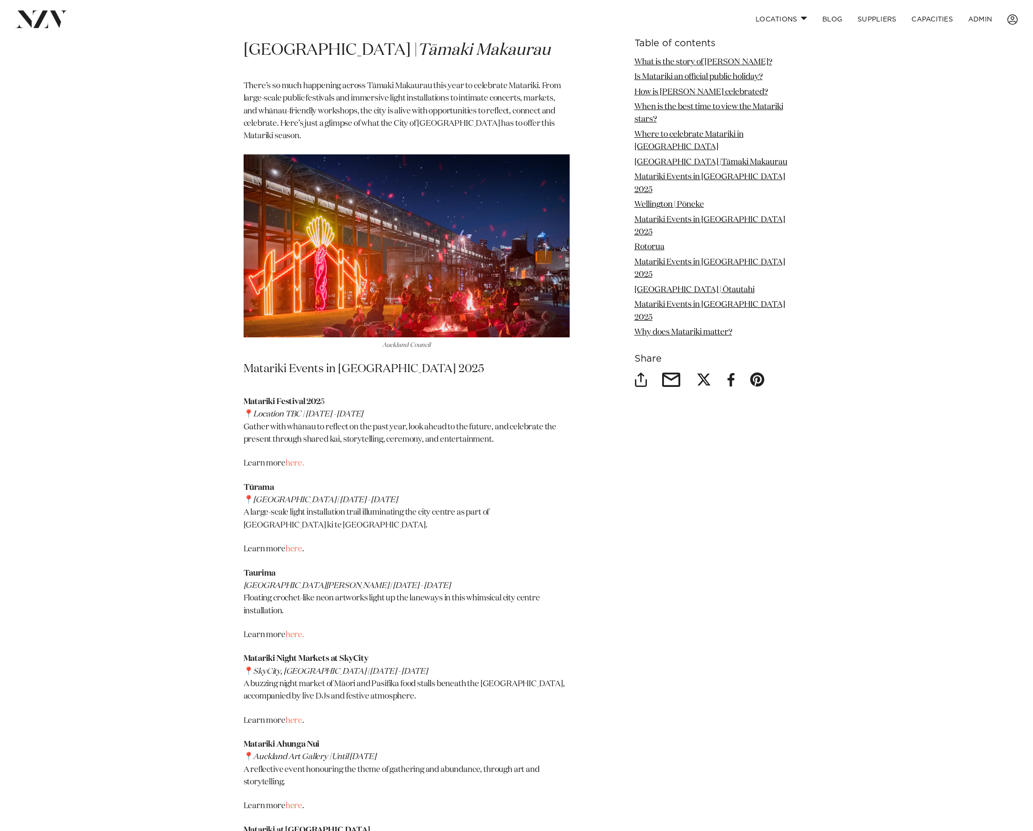
click at [921, 435] on article "Photos by Smoke Photography Matariki - Where to Celebrate the Māori New Year in…" at bounding box center [516, 788] width 1033 height 4918
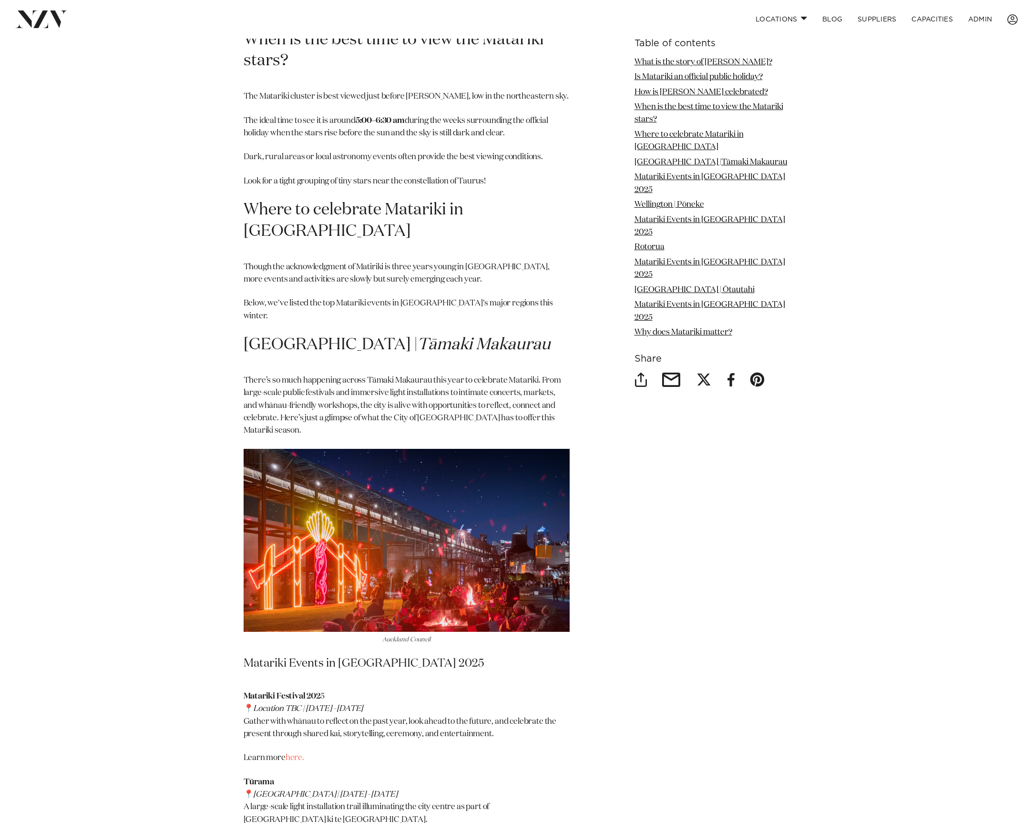
scroll to position [1337, 0]
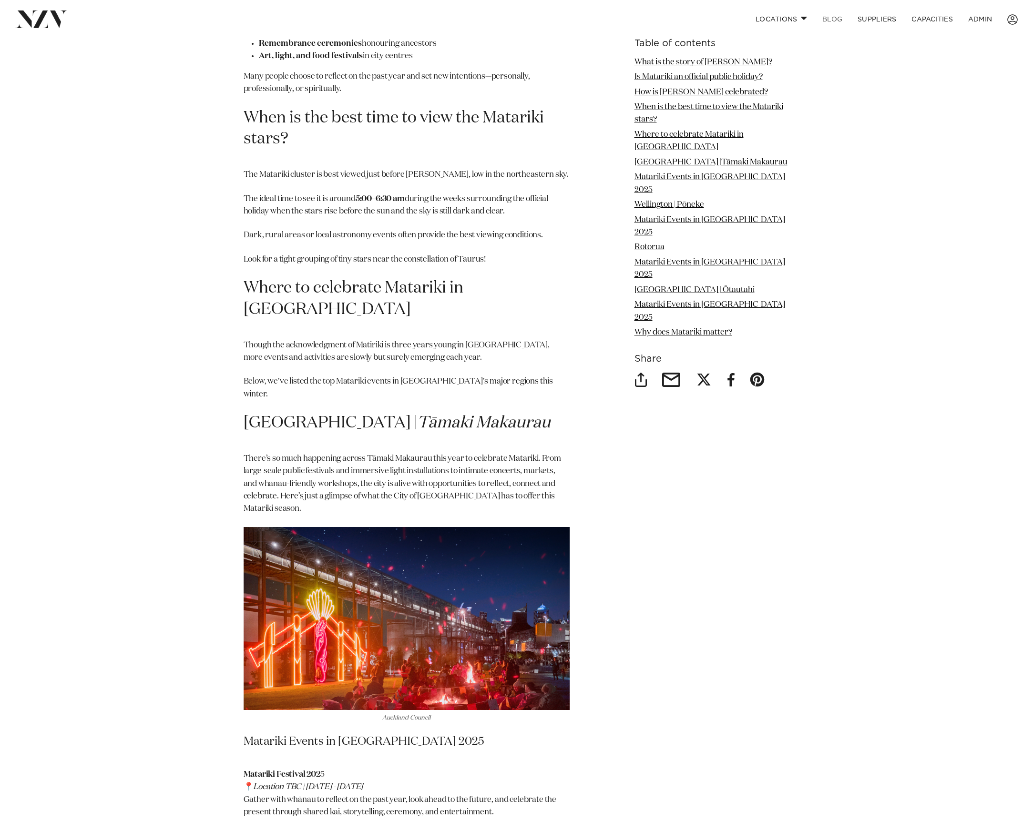
click at [831, 24] on link "BLOG" at bounding box center [831, 19] width 35 height 20
